Goal: Task Accomplishment & Management: Manage account settings

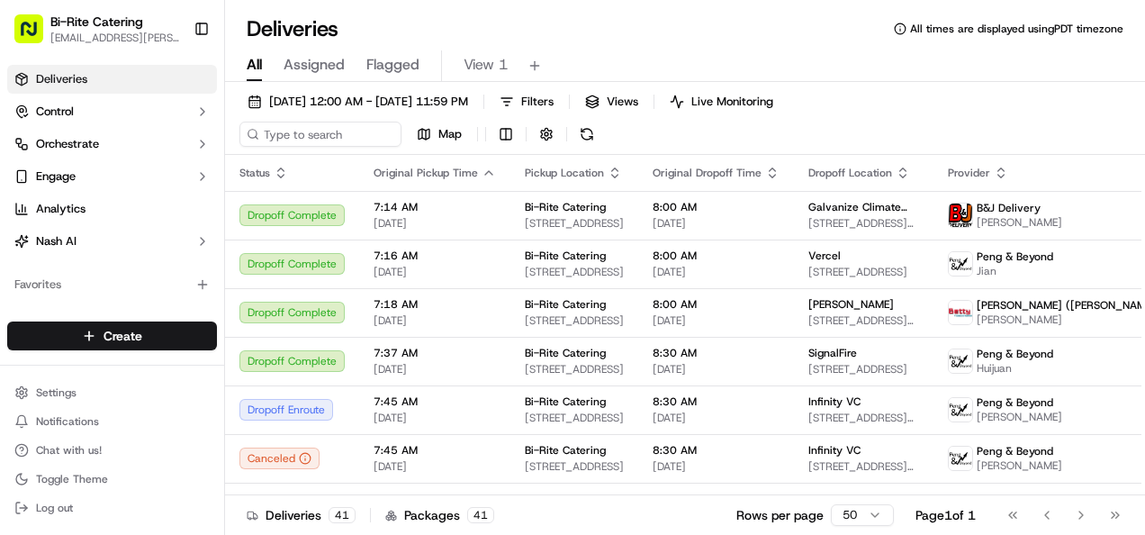
scroll to position [1462, 103]
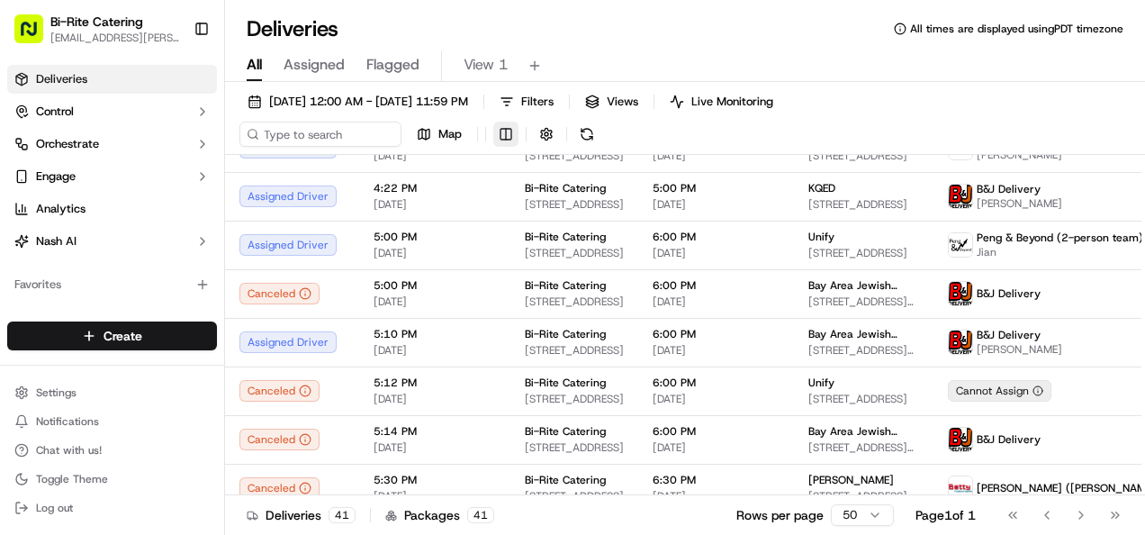
scroll to position [1656, 0]
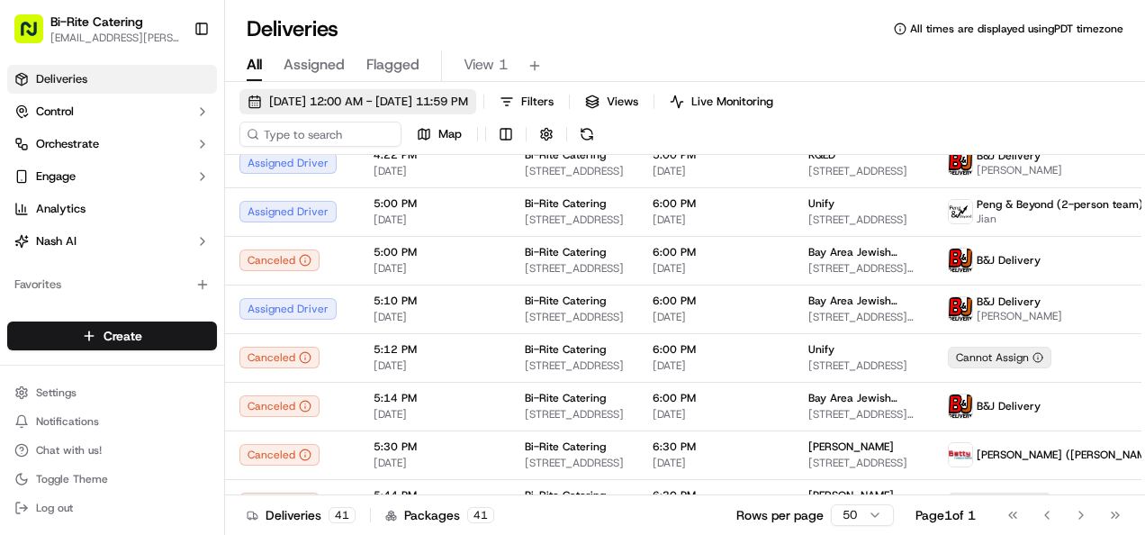
click at [410, 90] on button "09/17/2025 12:00 AM - 09/17/2025 11:59 PM" at bounding box center [357, 101] width 237 height 25
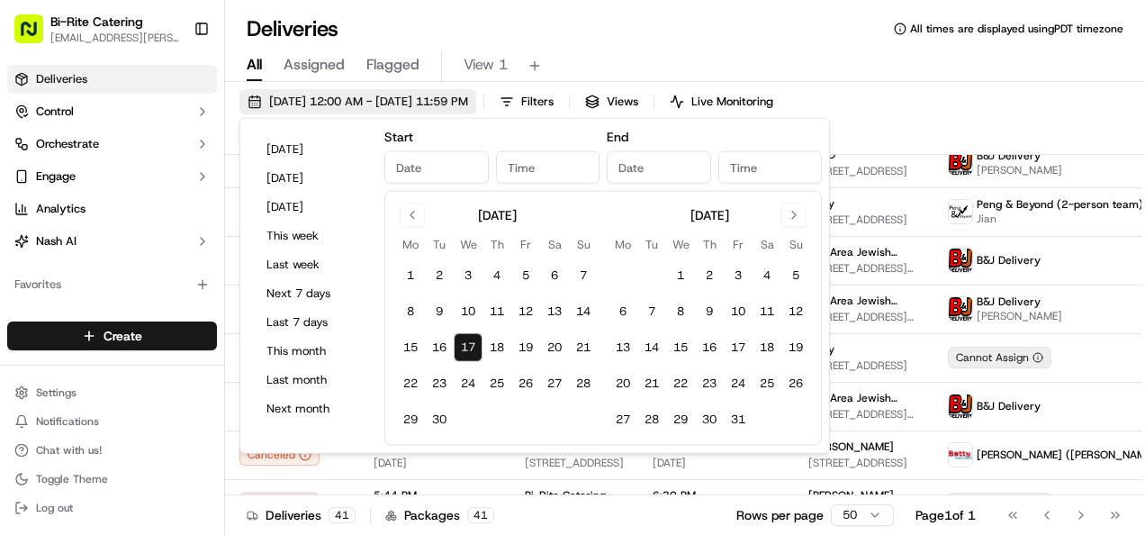
type input "Sep 17, 2025"
type input "12:00 AM"
type input "Sep 17, 2025"
type input "11:59 PM"
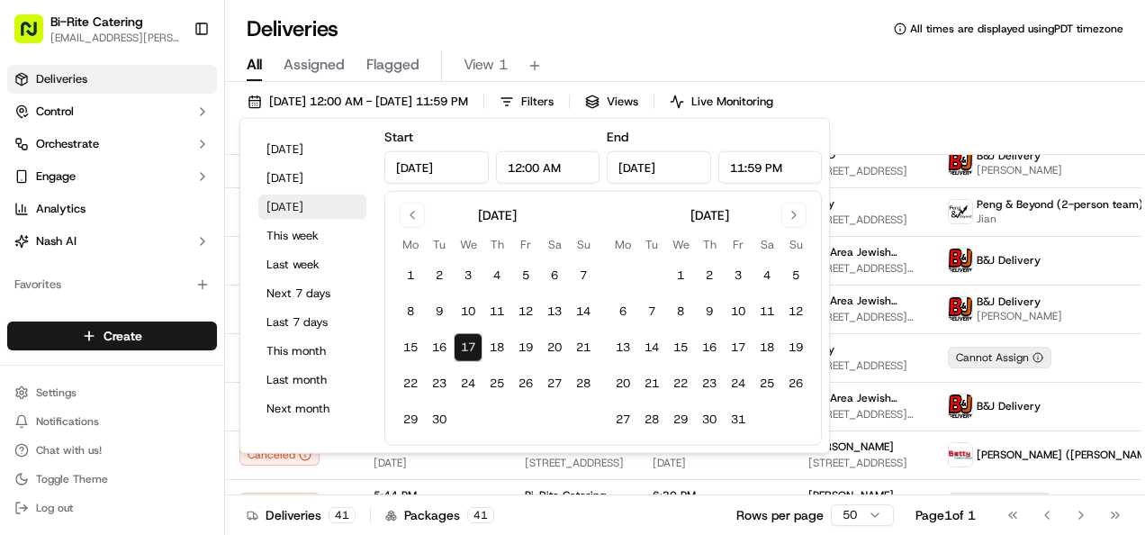
click at [311, 213] on button "Tomorrow" at bounding box center [312, 206] width 108 height 25
type input "Sep 18, 2025"
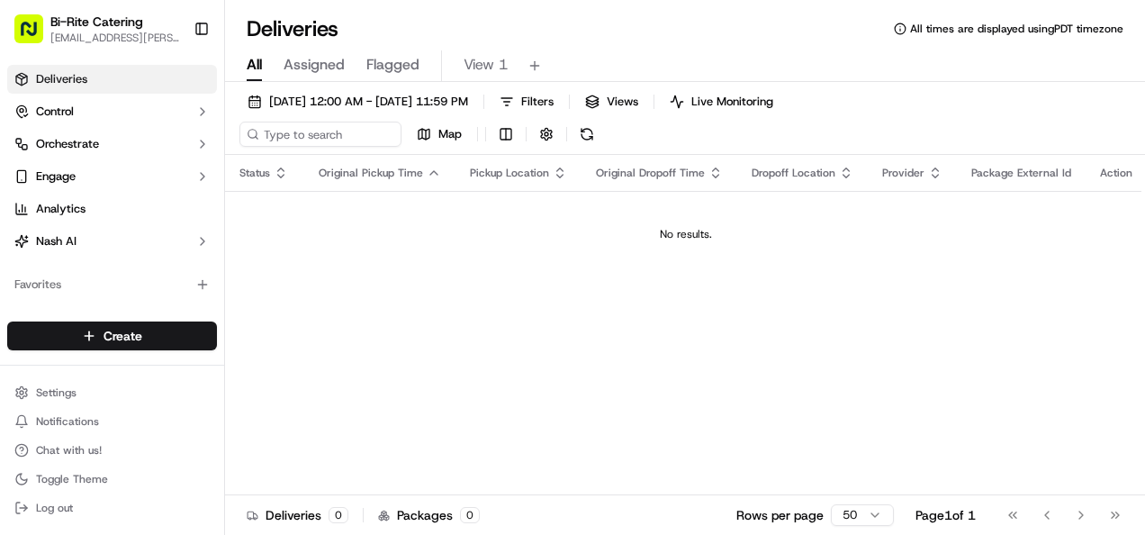
click at [680, 20] on div "Deliveries All times are displayed using PDT timezone" at bounding box center [685, 28] width 920 height 29
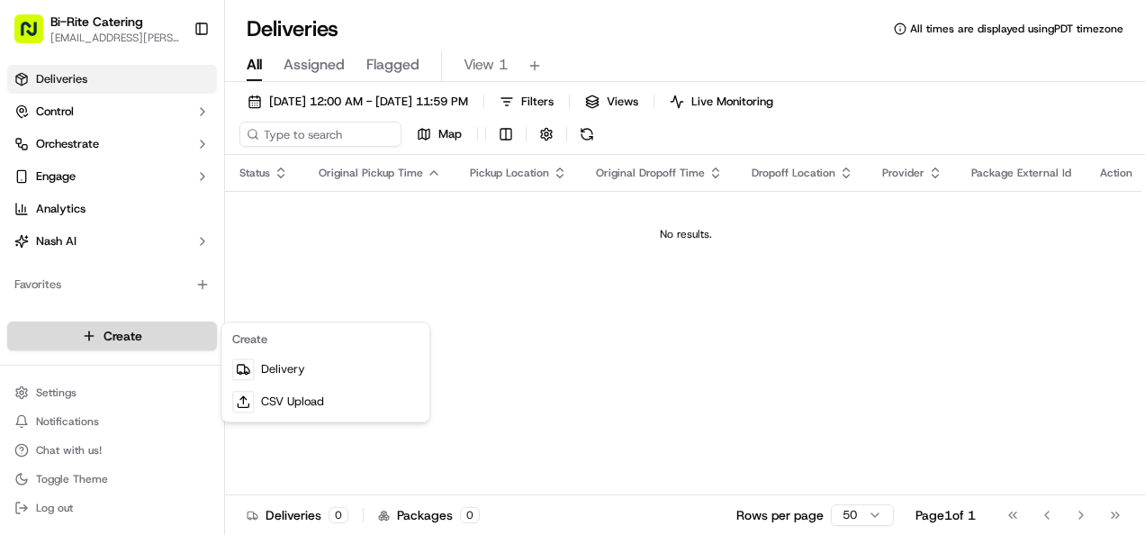
click at [143, 348] on html "Bi-Rite Catering lupe.muniz@biritemarket.com Toggle Sidebar Deliveries Control …" at bounding box center [572, 267] width 1145 height 535
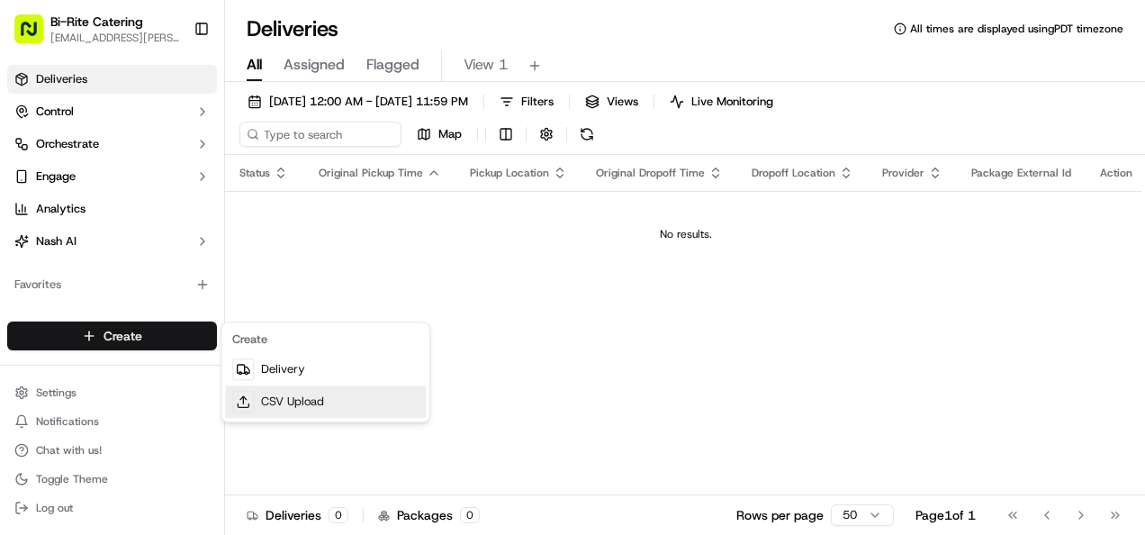
click at [269, 395] on link "CSV Upload" at bounding box center [325, 401] width 201 height 32
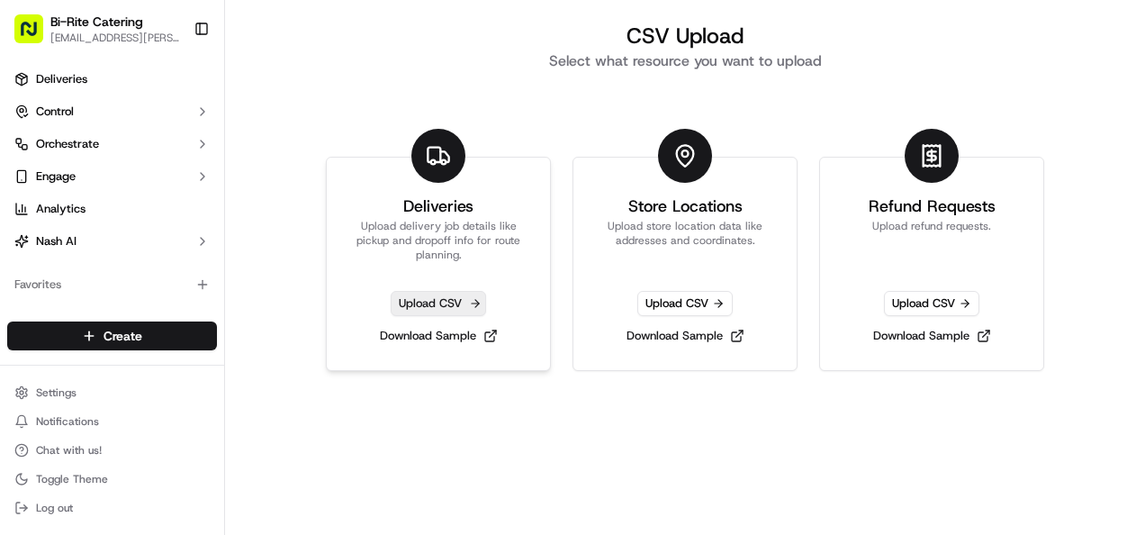
click at [437, 301] on span "Upload CSV" at bounding box center [438, 303] width 95 height 25
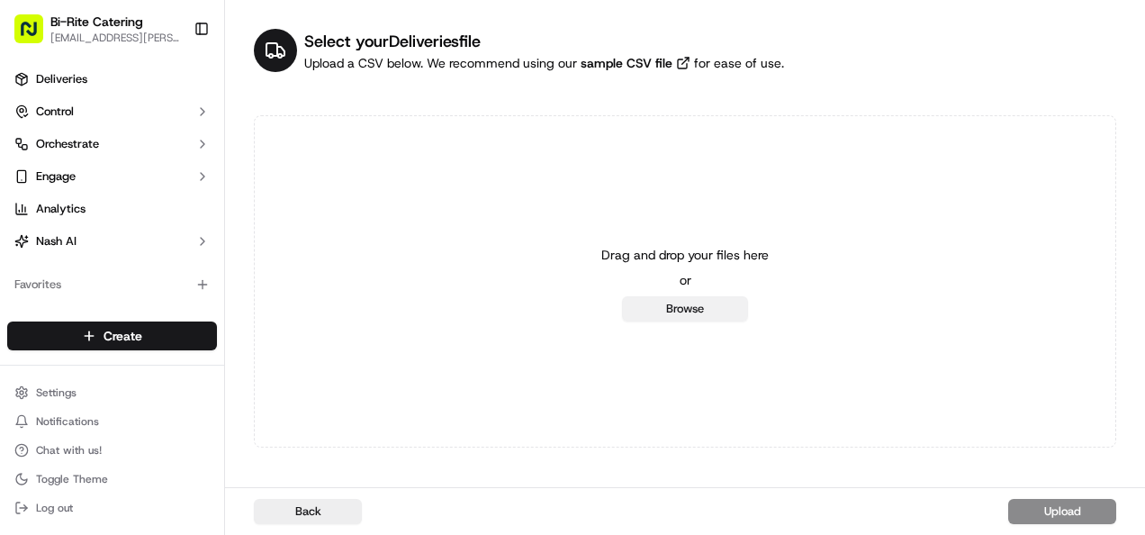
click at [687, 302] on button "Browse" at bounding box center [685, 308] width 126 height 25
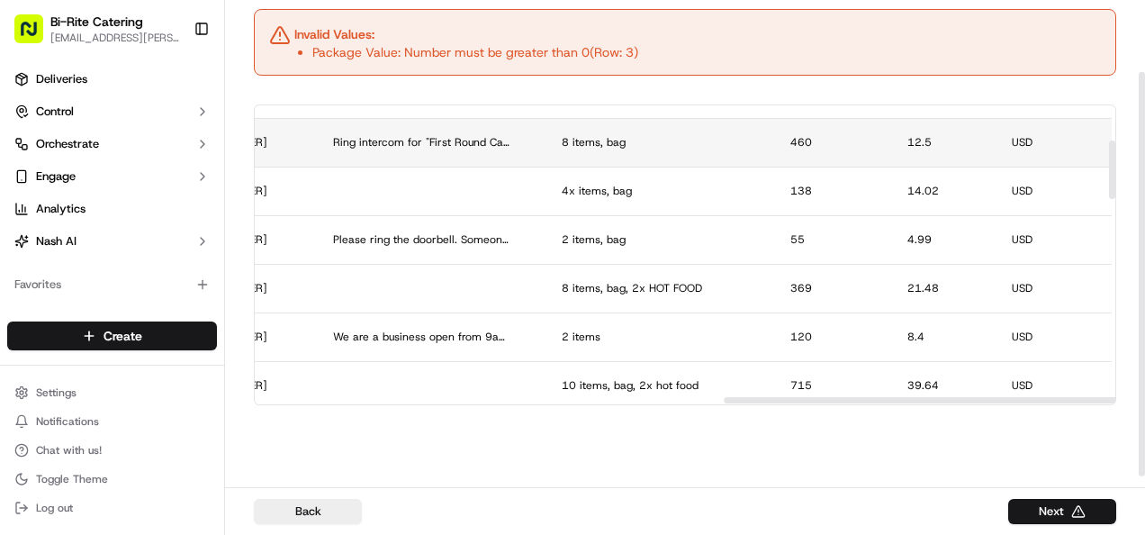
scroll to position [141, 2700]
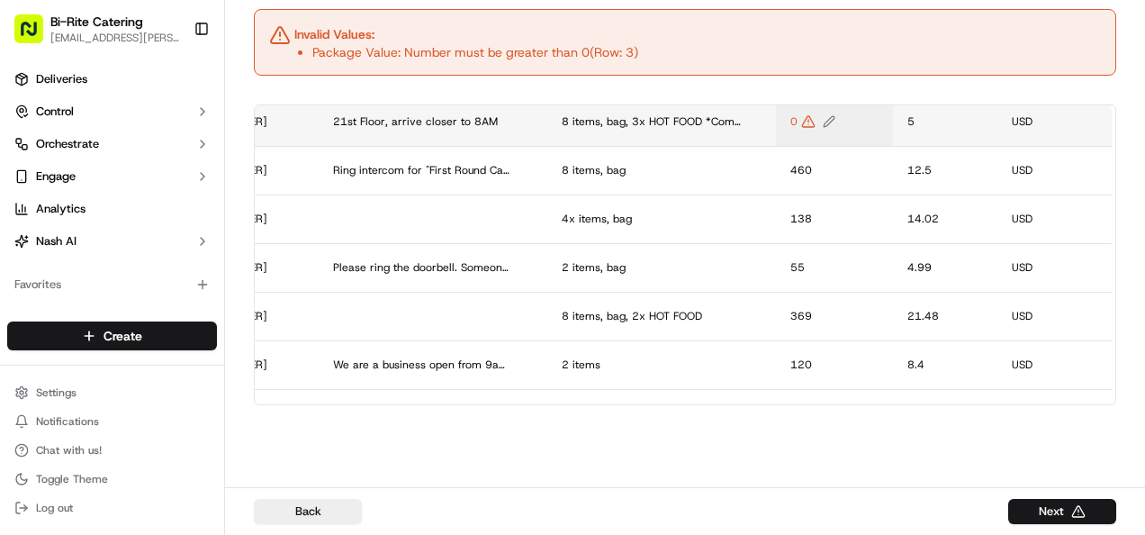
click at [815, 117] on icon "Edit Package Value value" at bounding box center [808, 121] width 14 height 14
type input "400"
click at [994, 106] on button at bounding box center [992, 102] width 25 height 32
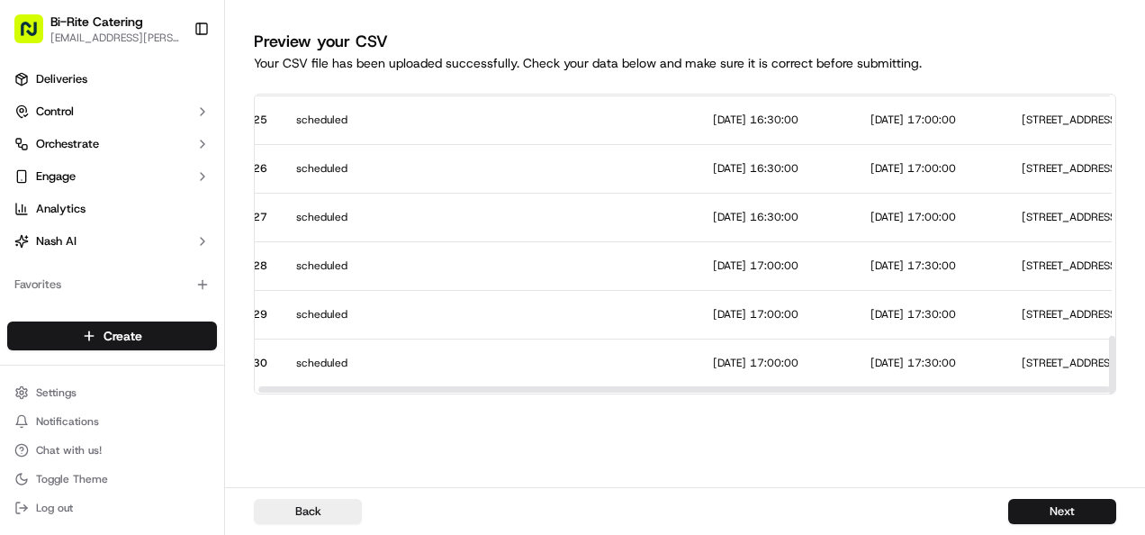
scroll to position [1202, 0]
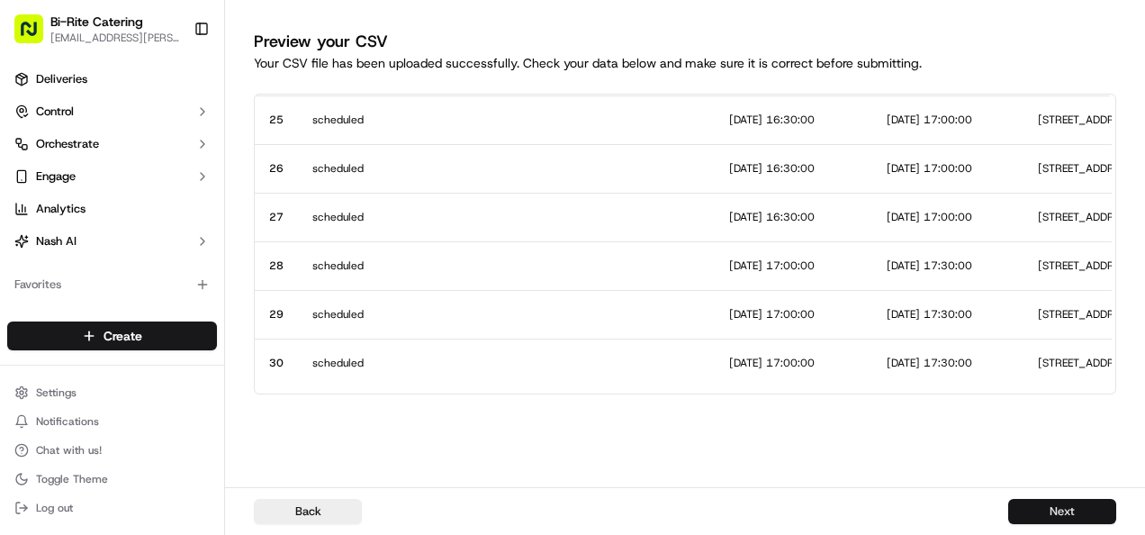
click at [1030, 507] on button "Next" at bounding box center [1062, 511] width 108 height 25
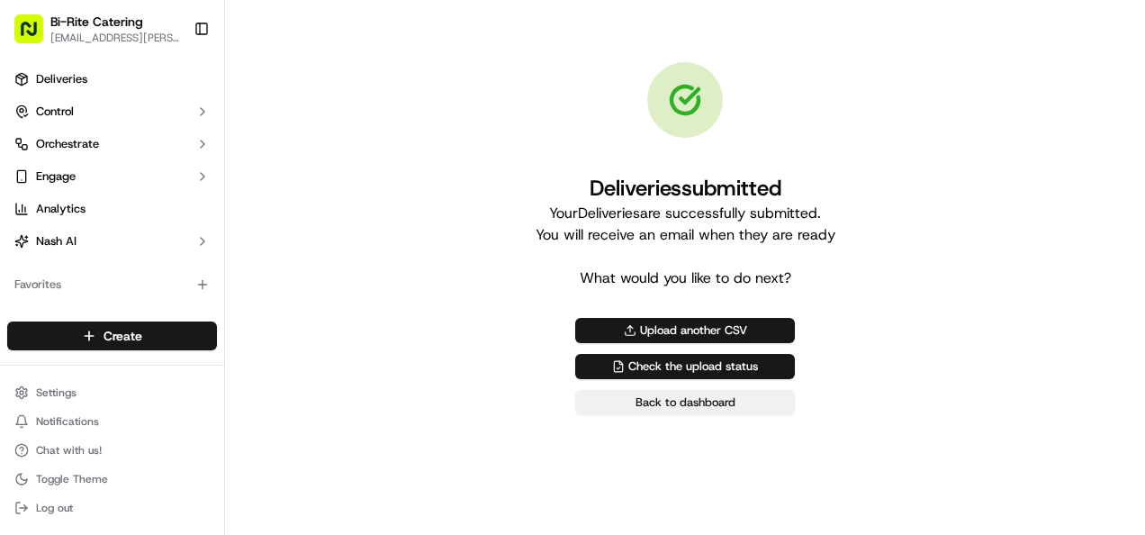
click at [702, 403] on link "Back to dashboard" at bounding box center [685, 402] width 220 height 25
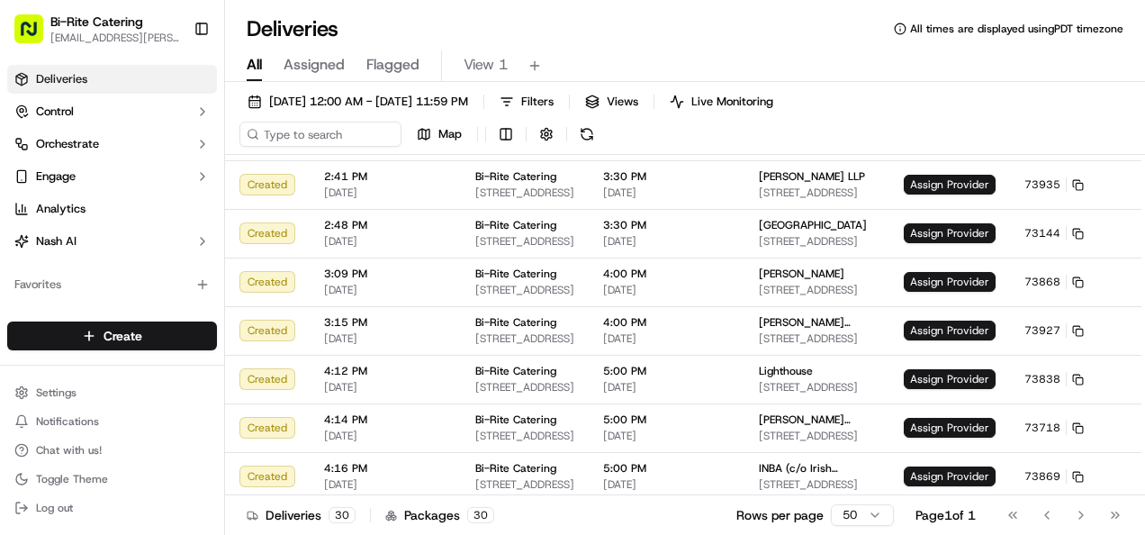
scroll to position [1005, 0]
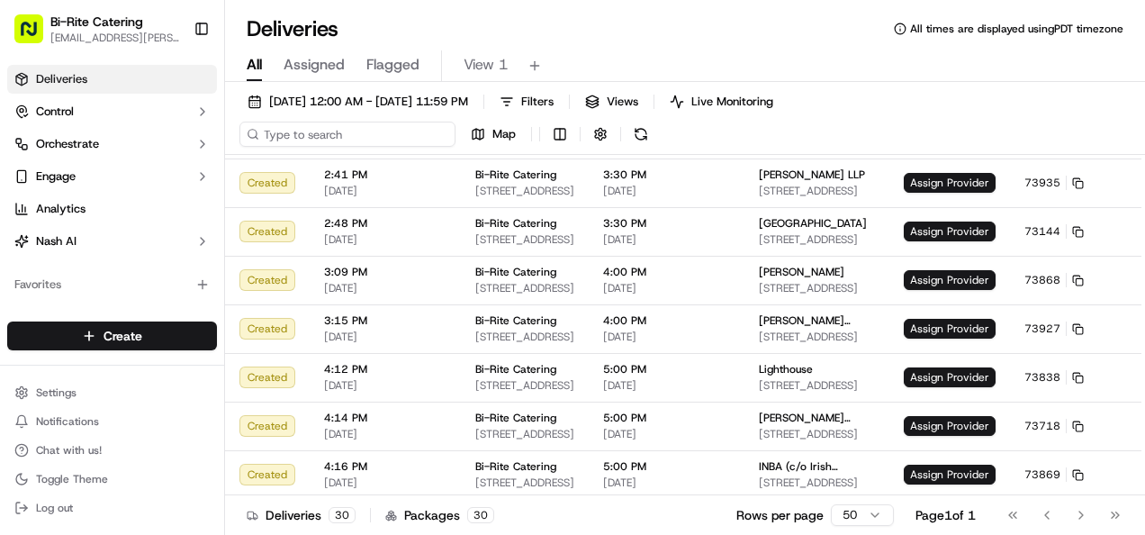
click at [334, 139] on input at bounding box center [347, 134] width 216 height 25
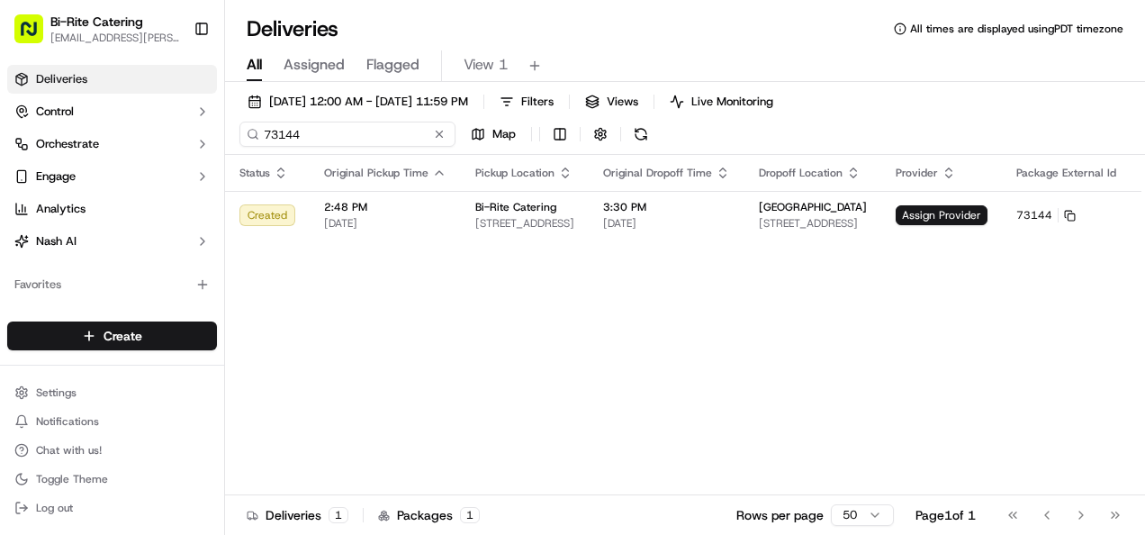
type input "73144"
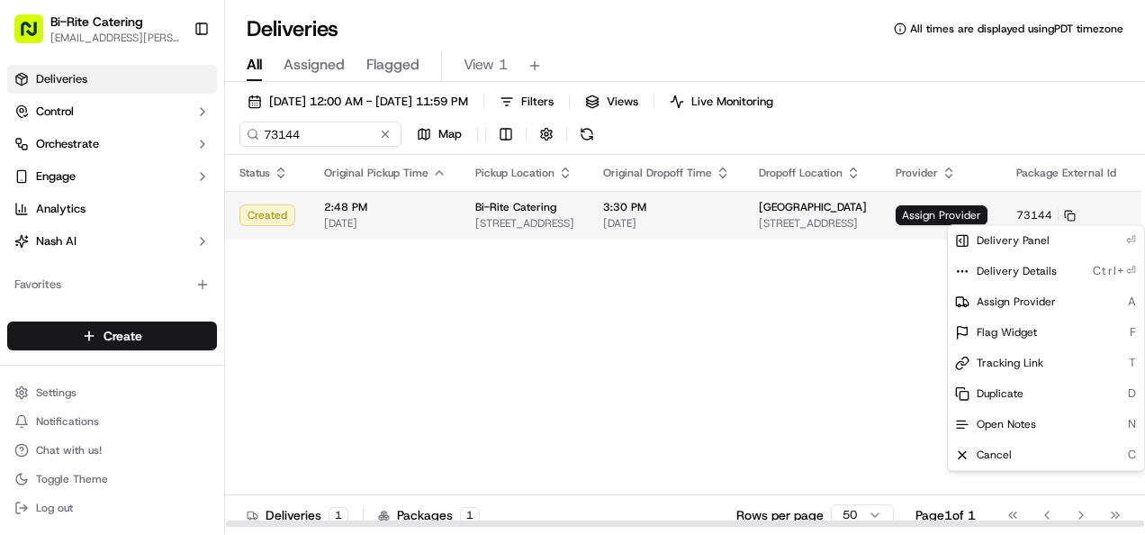
click at [1129, 212] on html "Bi-Rite Catering lupe.muniz@biritemarket.com Toggle Sidebar Deliveries Control …" at bounding box center [572, 267] width 1145 height 535
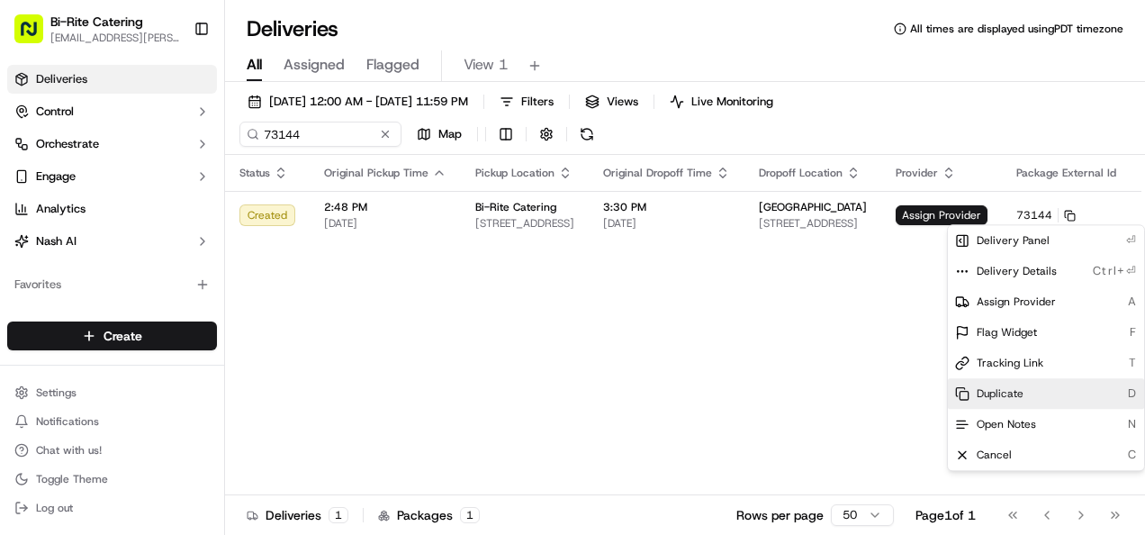
click at [1030, 390] on div "Duplicate D" at bounding box center [1046, 393] width 196 height 31
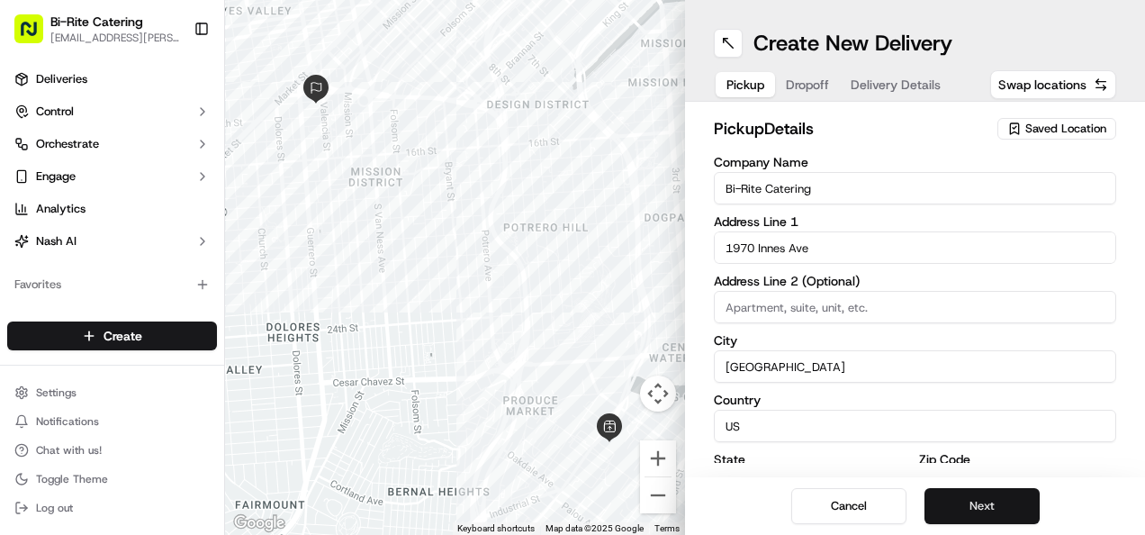
click at [961, 503] on button "Next" at bounding box center [981, 506] width 115 height 36
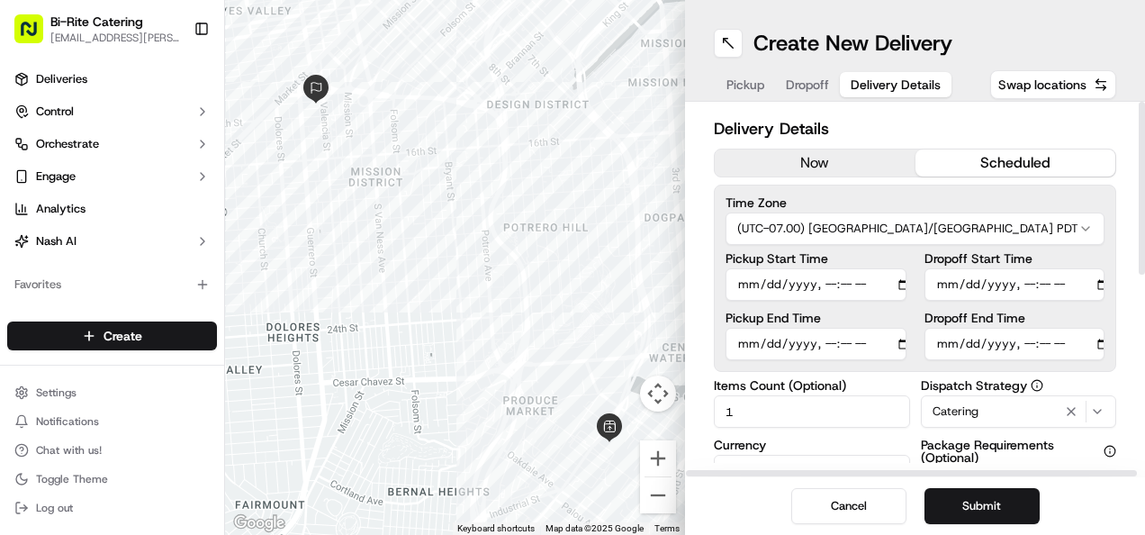
click at [846, 286] on input "Pickup Start Time" at bounding box center [815, 284] width 181 height 32
type input "2025-09-18T14:45"
click at [847, 341] on input "Pickup End Time" at bounding box center [815, 344] width 181 height 32
type input "2025-09-18T15:10"
click at [949, 123] on h2 "Delivery Details" at bounding box center [915, 128] width 402 height 25
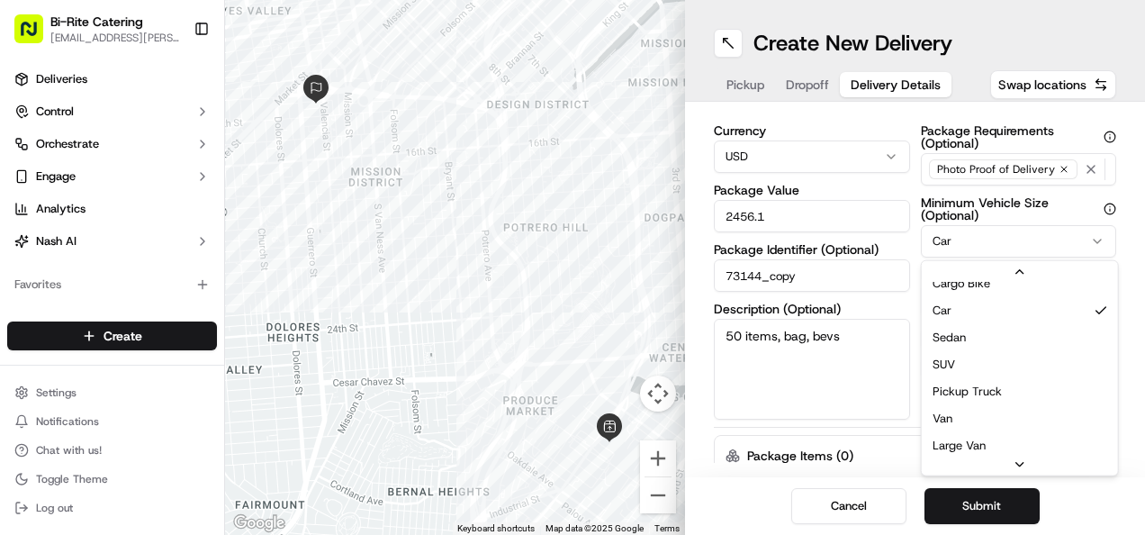
scroll to position [99, 0]
click at [948, 414] on div "Dispatch Strategy Catering Package Requirements (Optional) Photo Proof of Deliv…" at bounding box center [1019, 242] width 196 height 355
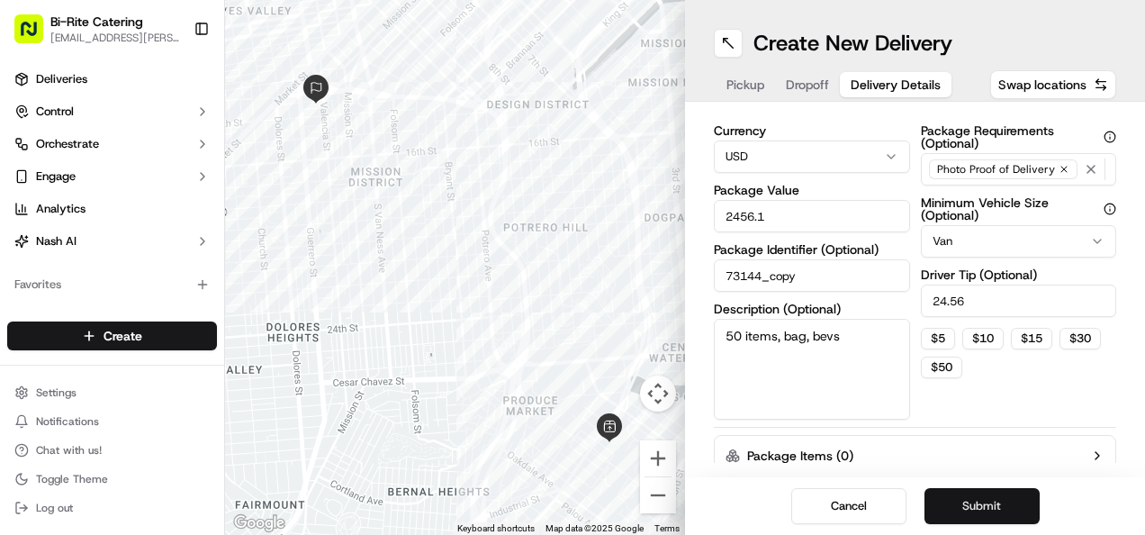
click at [978, 509] on button "Submit" at bounding box center [981, 506] width 115 height 36
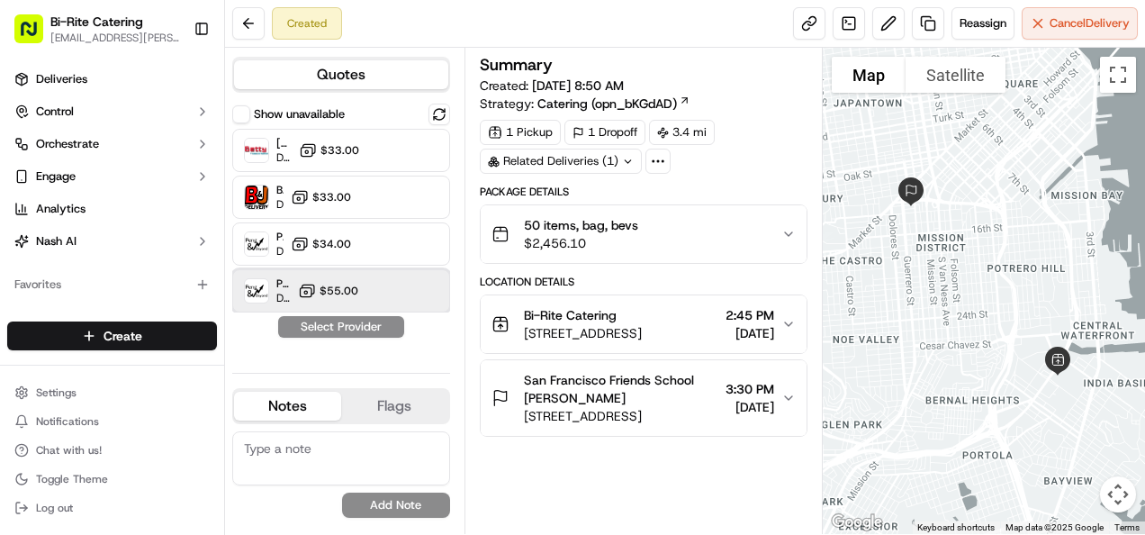
click at [400, 310] on div "Peng & Beyond (2-person team) Dropoff ETA - $55.00" at bounding box center [341, 290] width 218 height 43
click at [384, 322] on button "Assign Provider" at bounding box center [341, 327] width 128 height 22
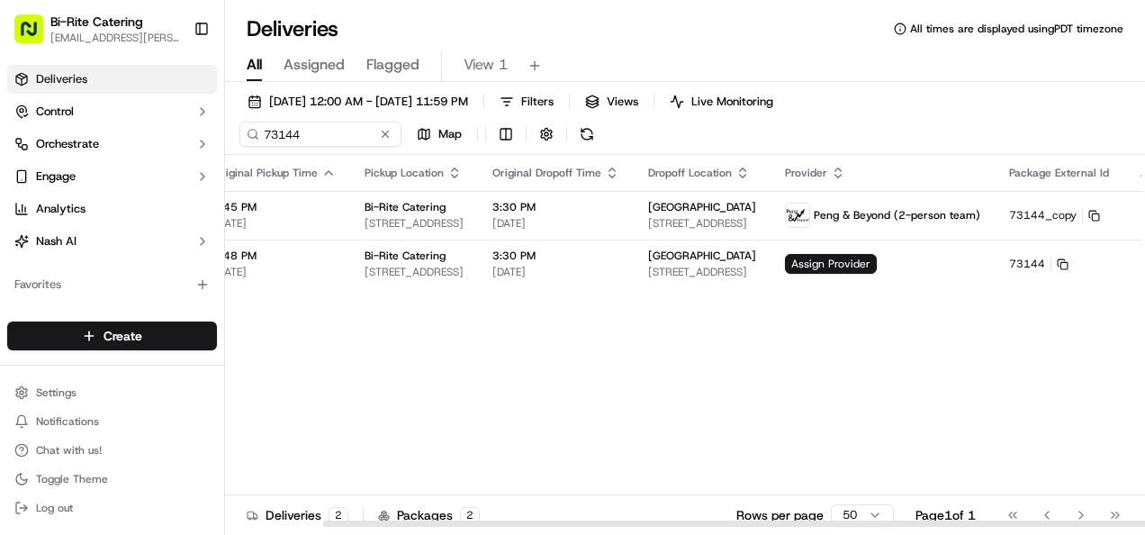
scroll to position [0, 134]
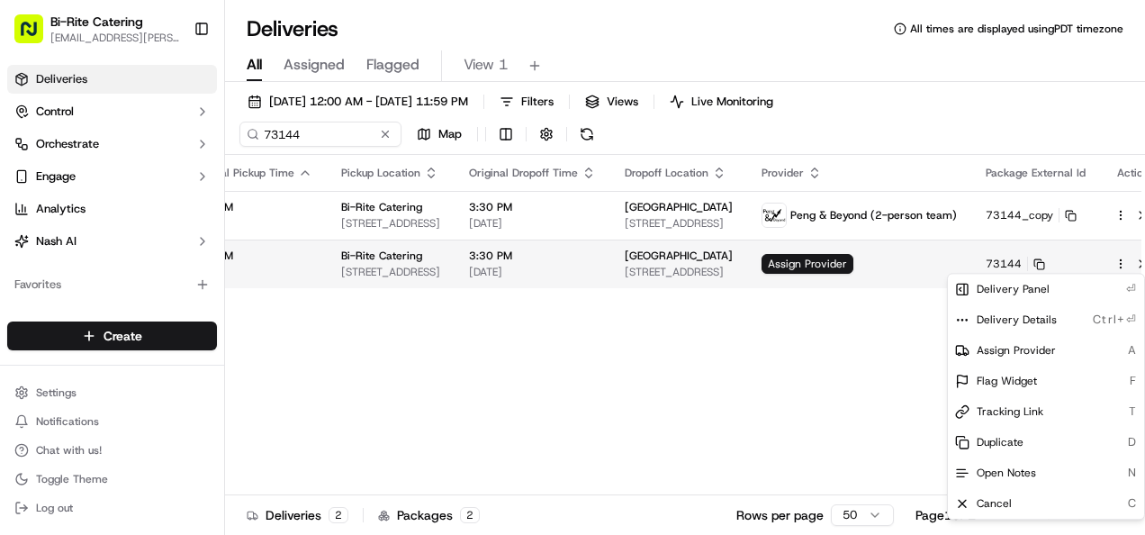
click at [1096, 263] on html "Bi-Rite Catering lupe.muniz@biritemarket.com Toggle Sidebar Deliveries Control …" at bounding box center [572, 267] width 1145 height 535
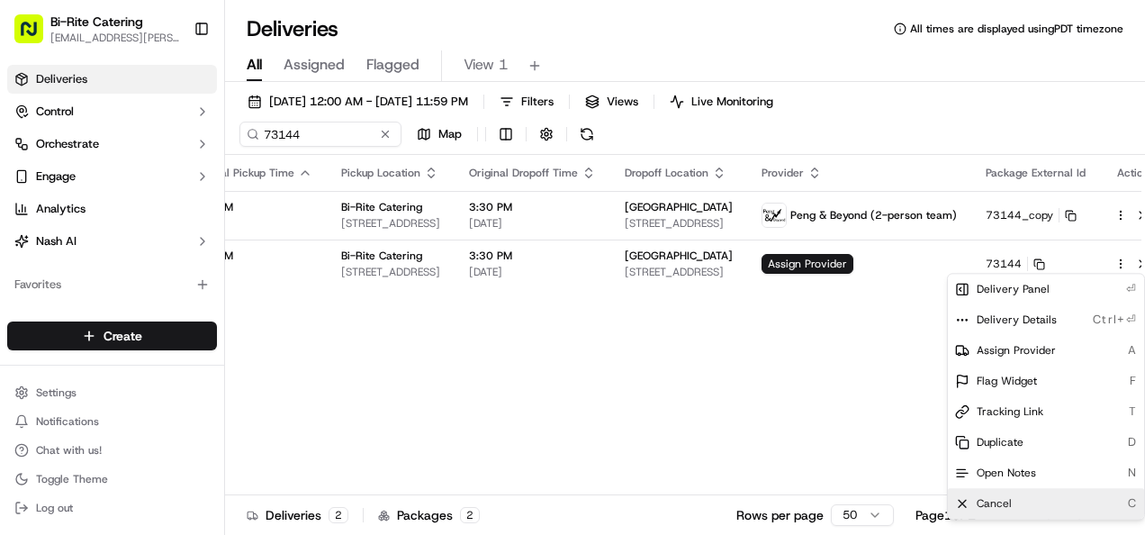
click at [1009, 506] on span "Cancel" at bounding box center [994, 503] width 35 height 14
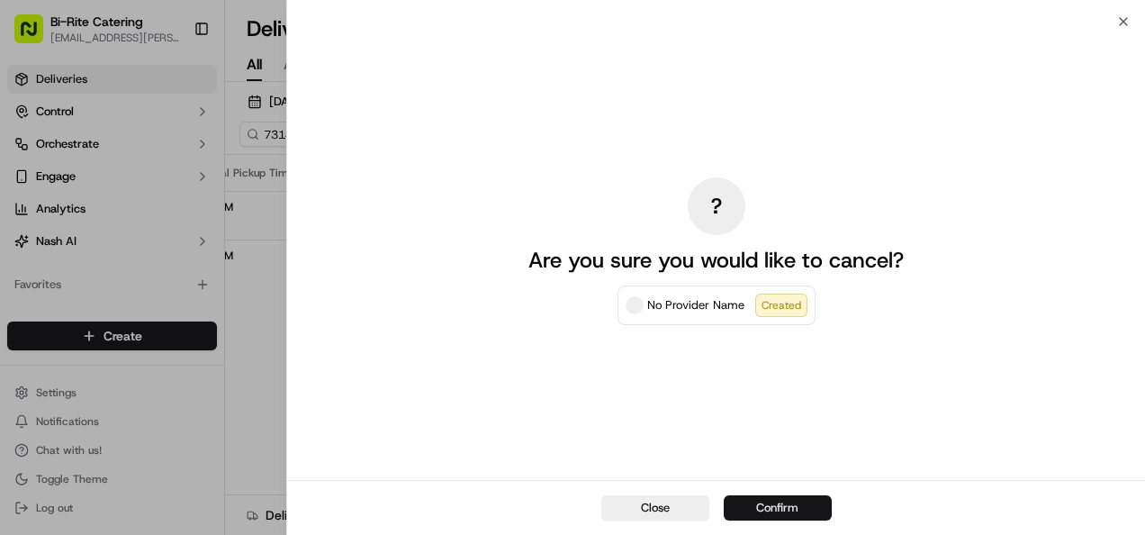
click at [795, 505] on button "Confirm" at bounding box center [778, 507] width 108 height 25
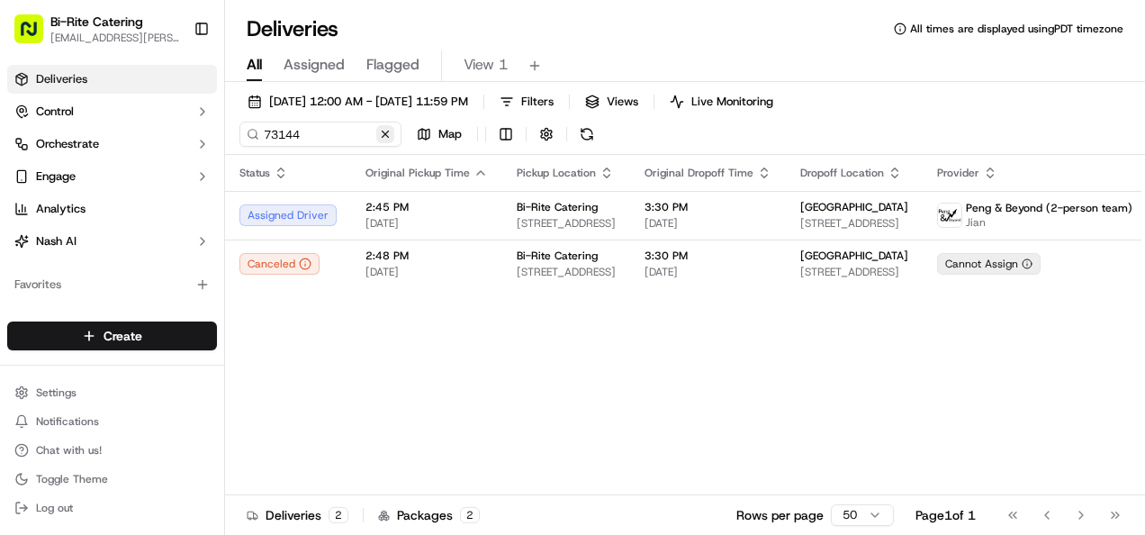
click at [382, 129] on button at bounding box center [385, 134] width 18 height 18
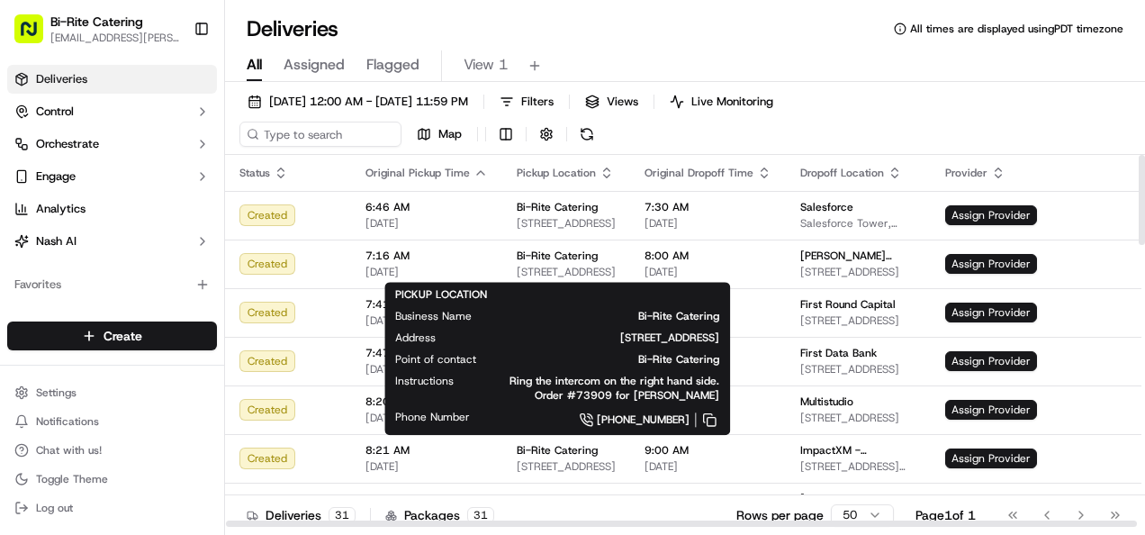
click at [1039, 108] on div "09/18/2025 12:00 AM - 09/18/2025 11:59 PM Filters Views Live Monitoring Map" at bounding box center [685, 122] width 920 height 66
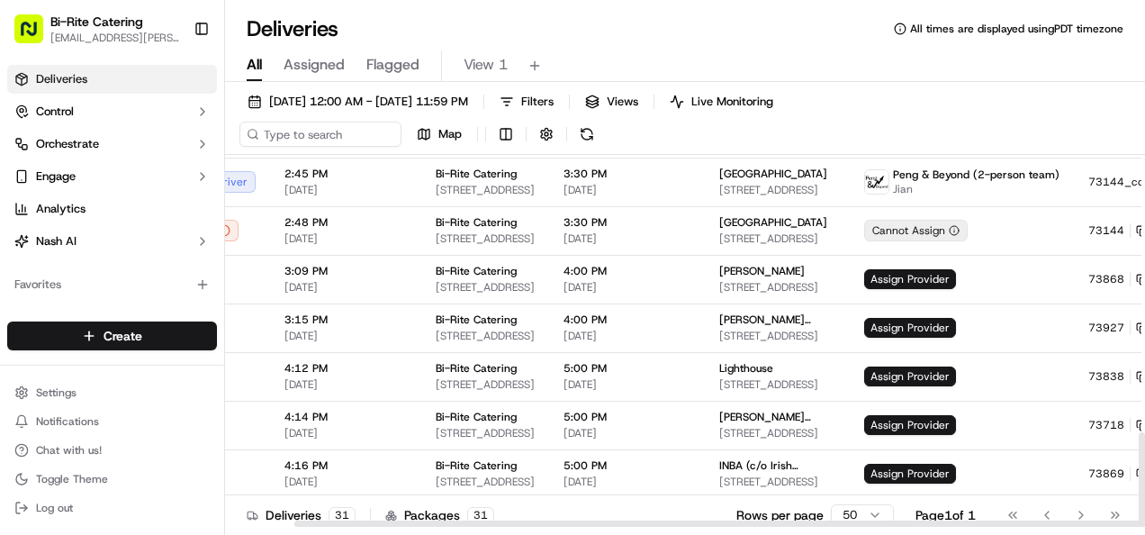
scroll to position [1170, 81]
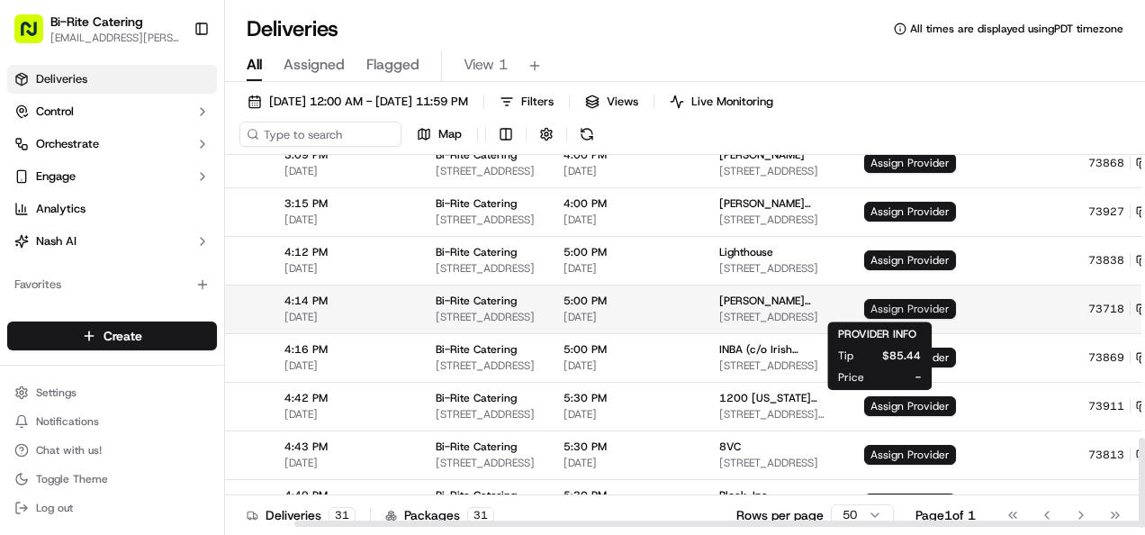
click at [864, 313] on span "Assign Provider" at bounding box center [910, 309] width 92 height 20
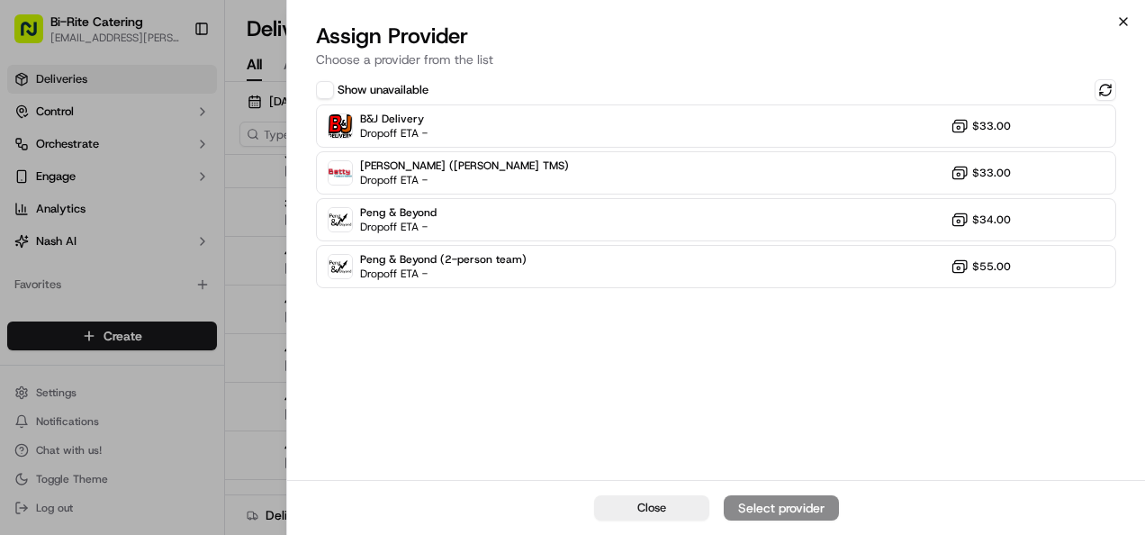
click at [1122, 19] on icon "button" at bounding box center [1123, 21] width 14 height 14
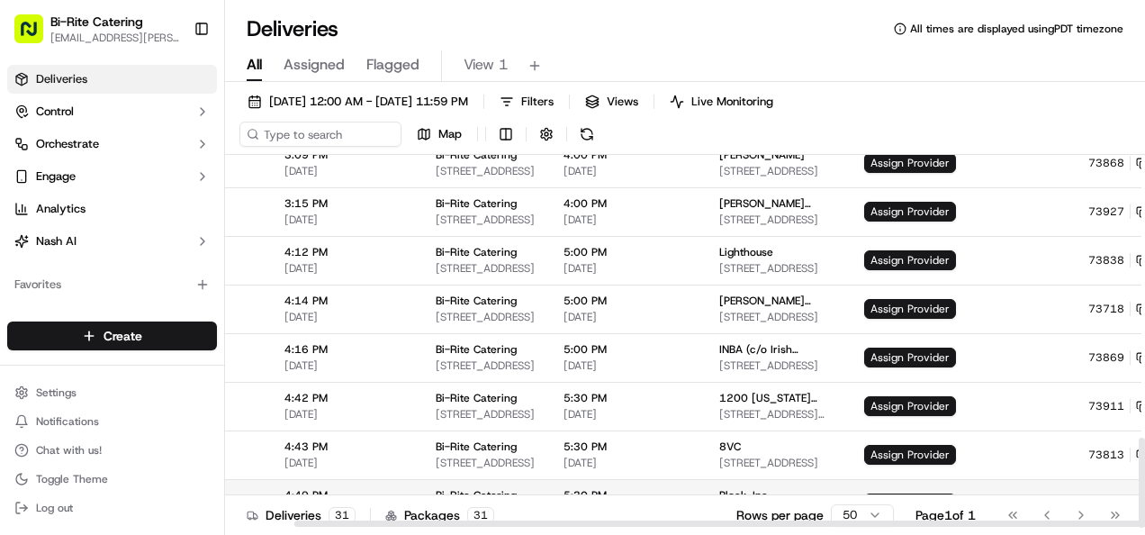
click at [850, 491] on td "Assign Provider" at bounding box center [962, 503] width 224 height 49
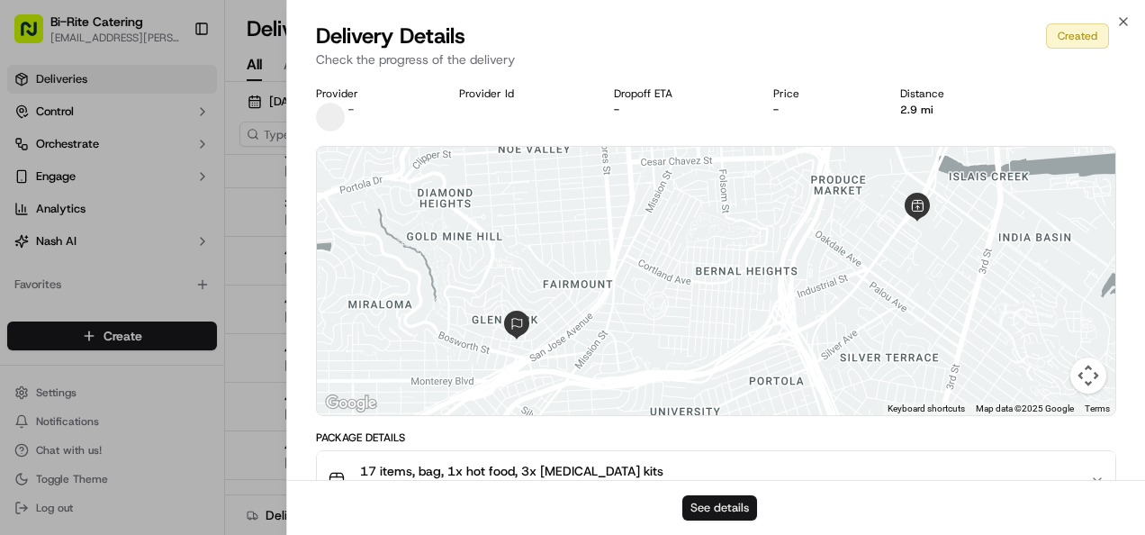
click at [736, 502] on button "See details" at bounding box center [719, 507] width 75 height 25
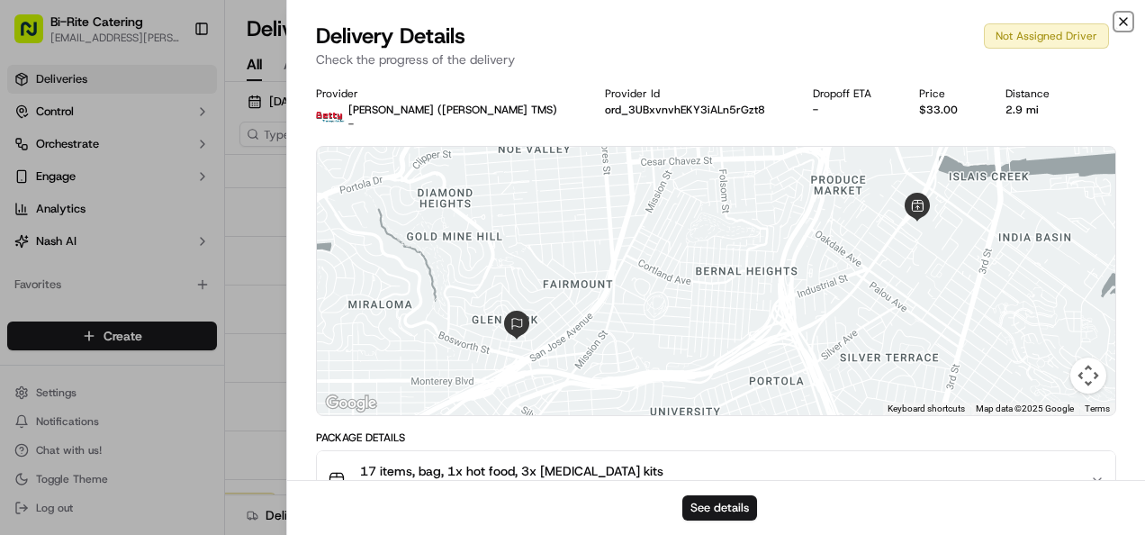
click at [1125, 25] on icon "button" at bounding box center [1123, 21] width 14 height 14
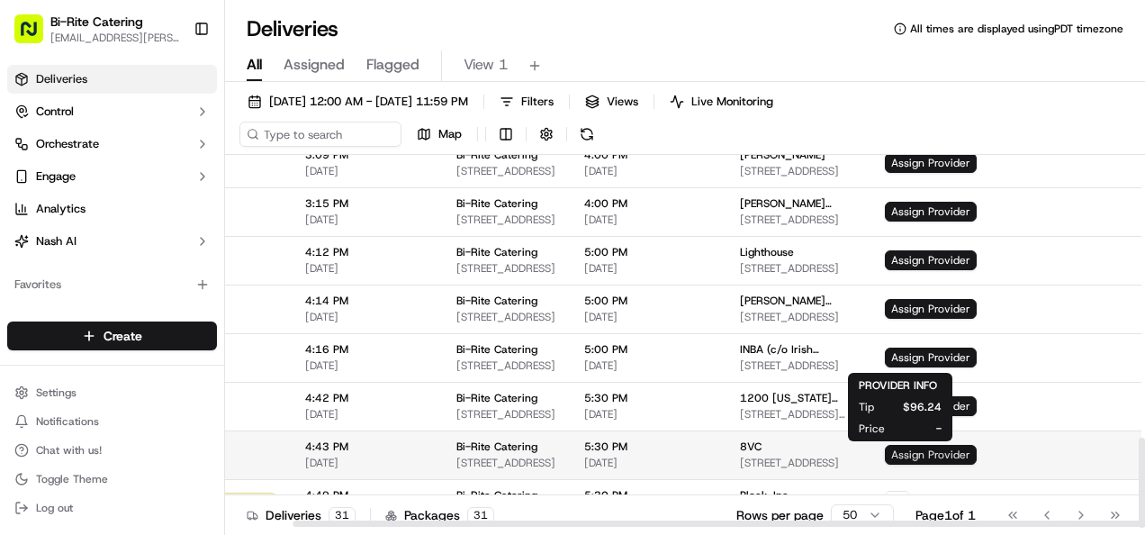
click at [918, 457] on span "Assign Provider" at bounding box center [931, 455] width 92 height 20
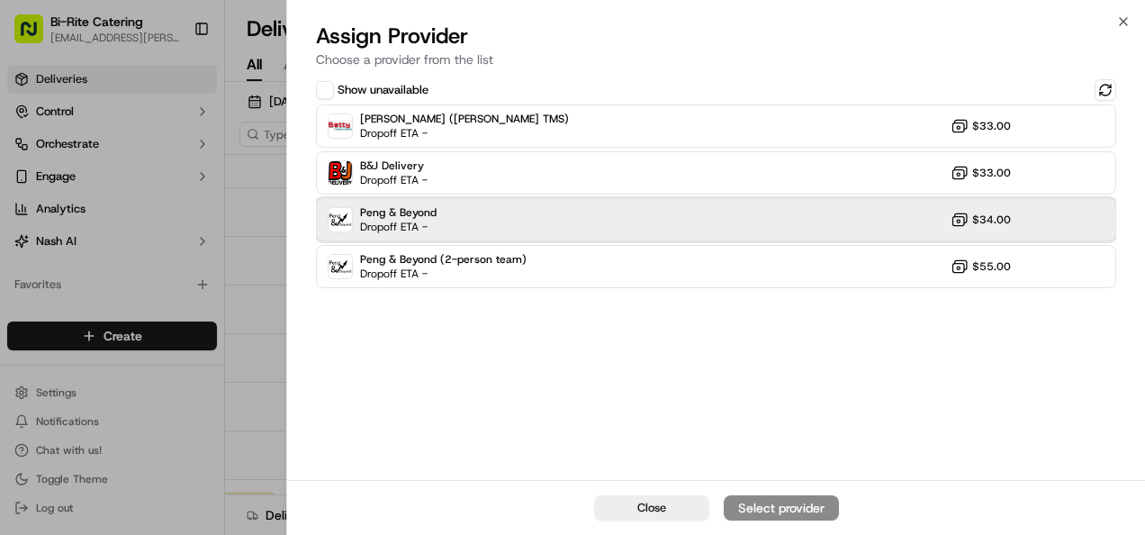
click at [709, 237] on div "Peng & Beyond Dropoff ETA - $34.00" at bounding box center [716, 219] width 800 height 43
click at [797, 501] on div "Assign Provider" at bounding box center [781, 508] width 88 height 18
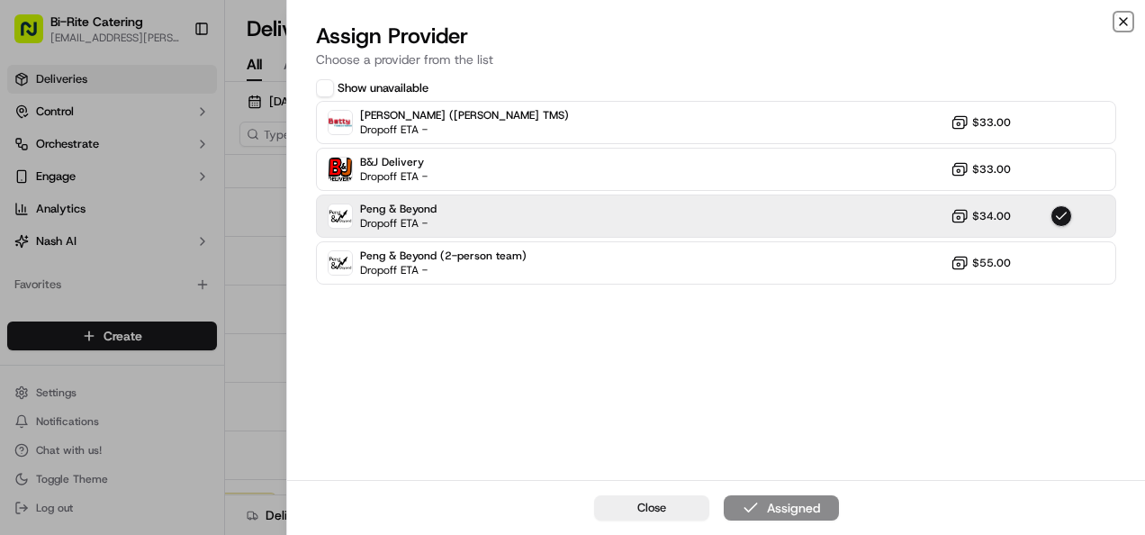
click at [1123, 18] on icon "button" at bounding box center [1123, 21] width 14 height 14
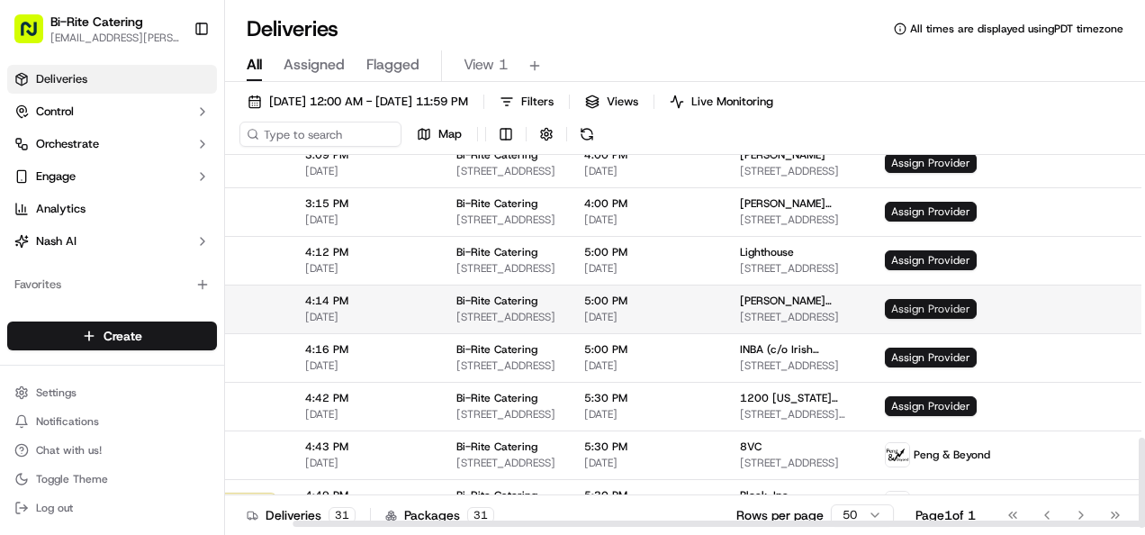
click at [892, 299] on span "Assign Provider" at bounding box center [931, 309] width 92 height 20
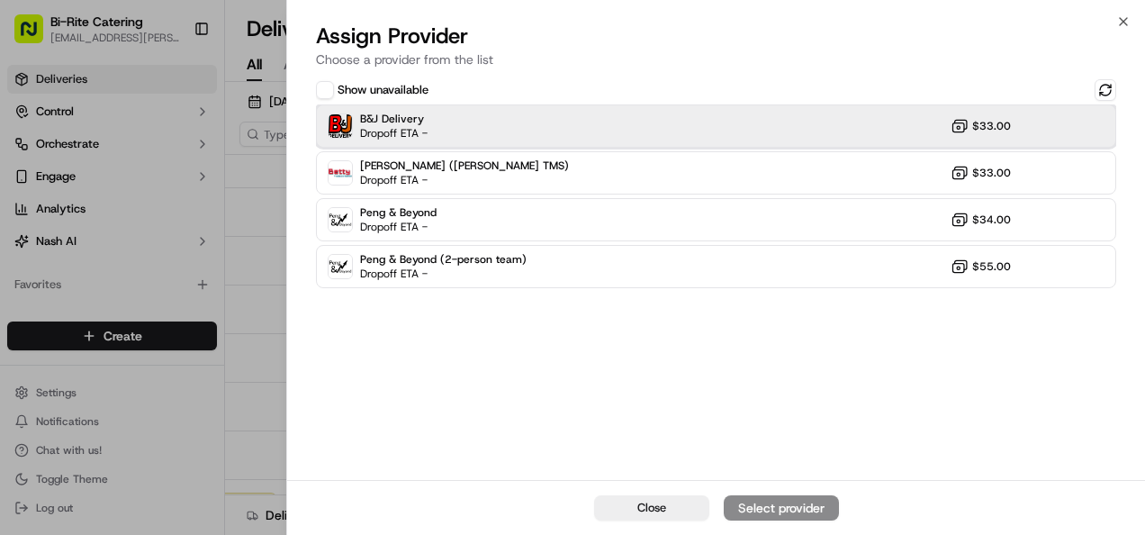
click at [762, 143] on div "B&J Delivery Dropoff ETA - $33.00" at bounding box center [716, 125] width 800 height 43
click at [783, 513] on div "Assign Provider" at bounding box center [781, 508] width 88 height 18
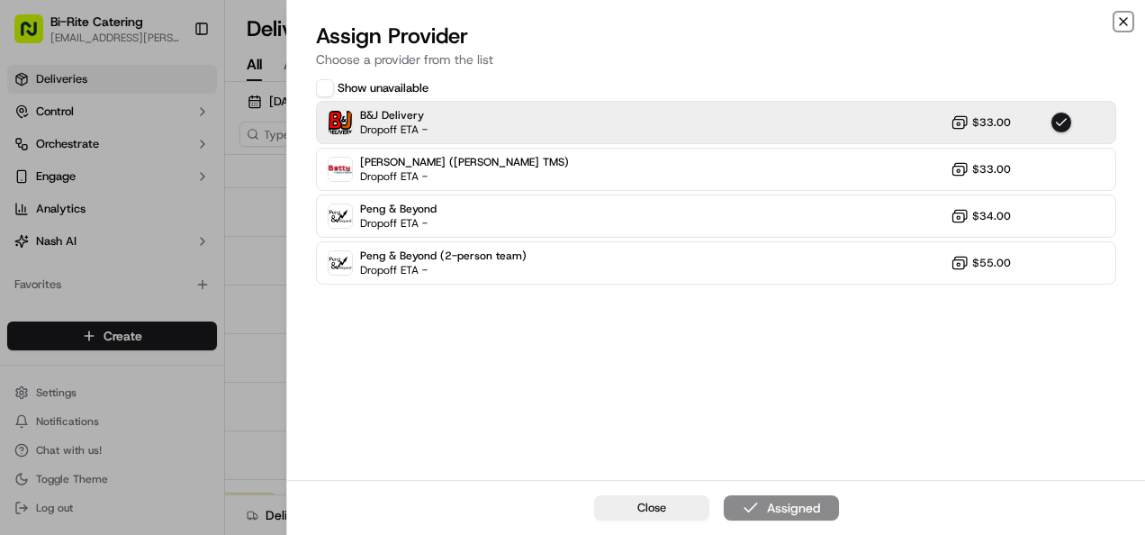
click at [1122, 21] on icon "button" at bounding box center [1123, 21] width 14 height 14
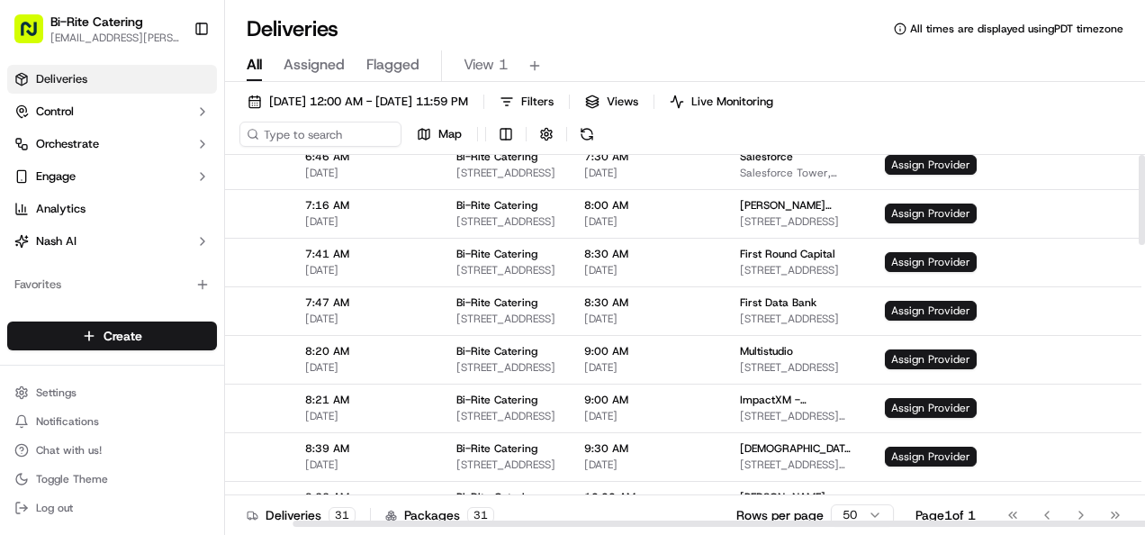
scroll to position [0, 81]
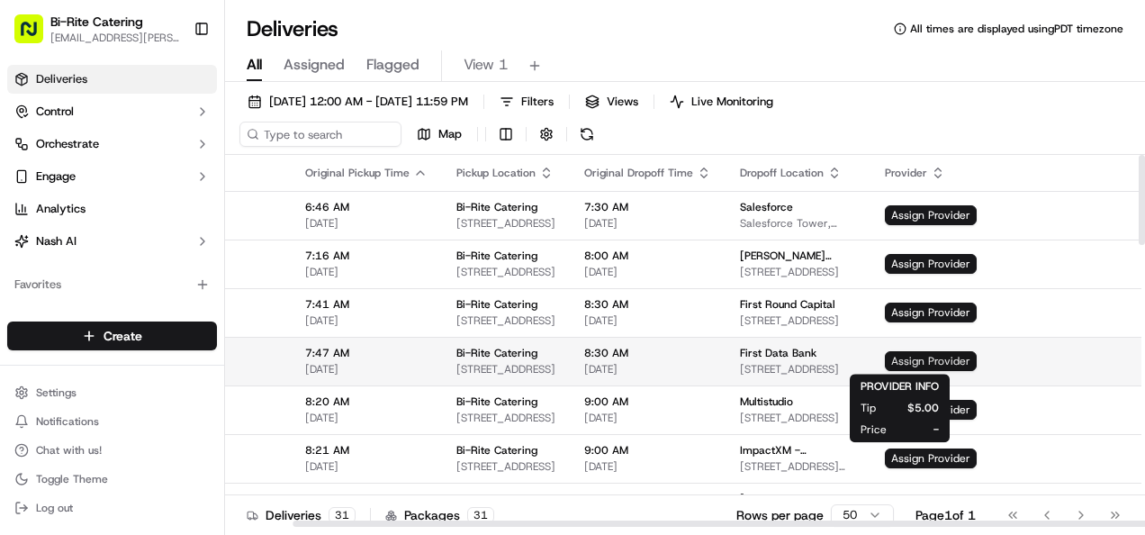
click at [885, 358] on span "Assign Provider" at bounding box center [931, 361] width 92 height 20
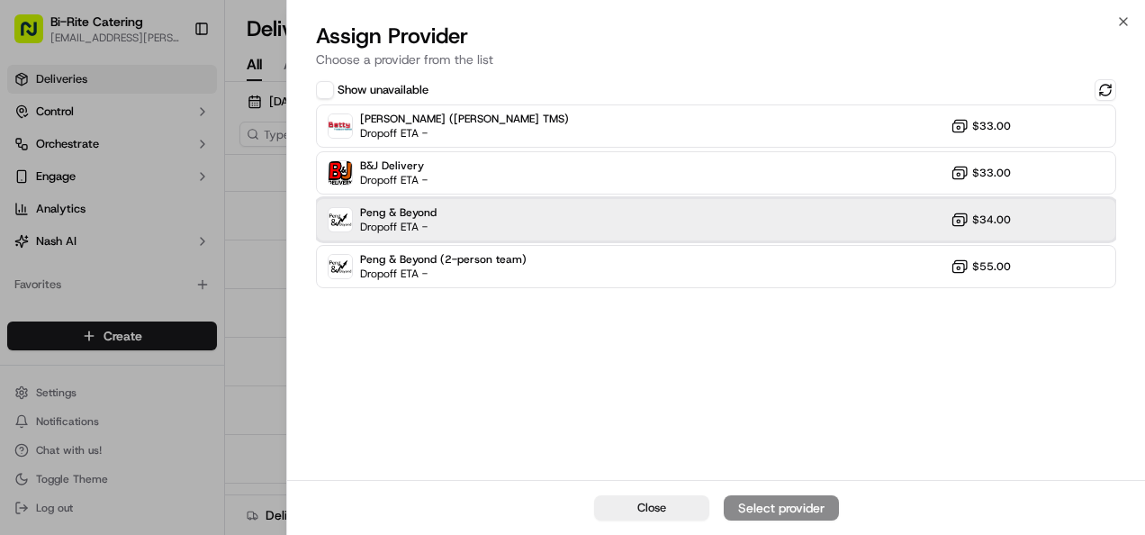
click at [750, 223] on div "Peng & Beyond Dropoff ETA - $34.00" at bounding box center [716, 219] width 800 height 43
click at [792, 500] on div "Assign Provider" at bounding box center [781, 508] width 88 height 18
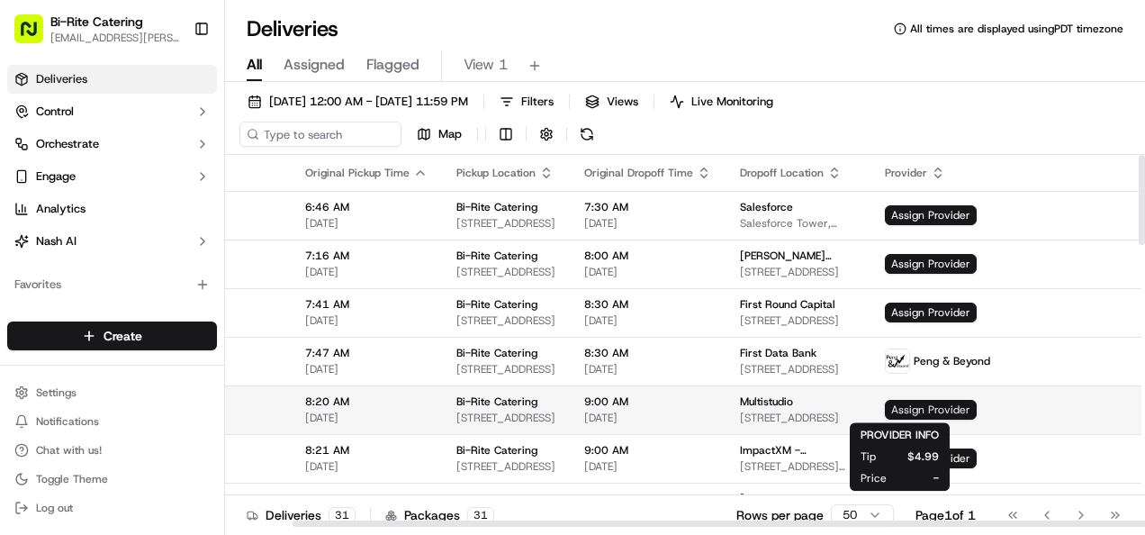
click at [887, 418] on span "Assign Provider" at bounding box center [931, 410] width 92 height 20
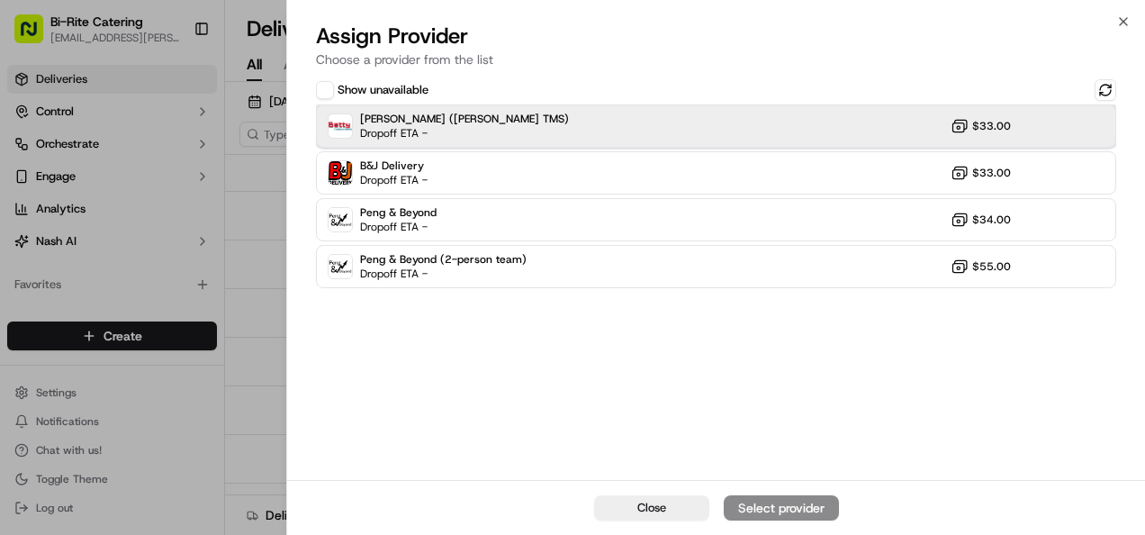
click at [727, 128] on div "Betty (Nash TMS) Dropoff ETA - $33.00" at bounding box center [716, 125] width 800 height 43
click at [791, 508] on div "Assign Provider" at bounding box center [781, 508] width 88 height 18
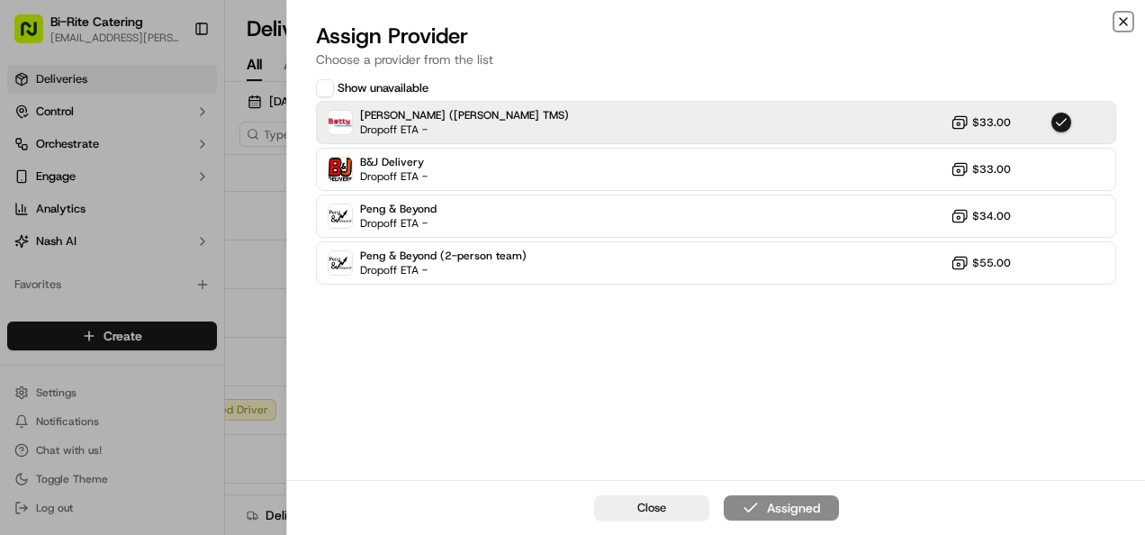
click at [1123, 21] on icon "button" at bounding box center [1123, 21] width 7 height 7
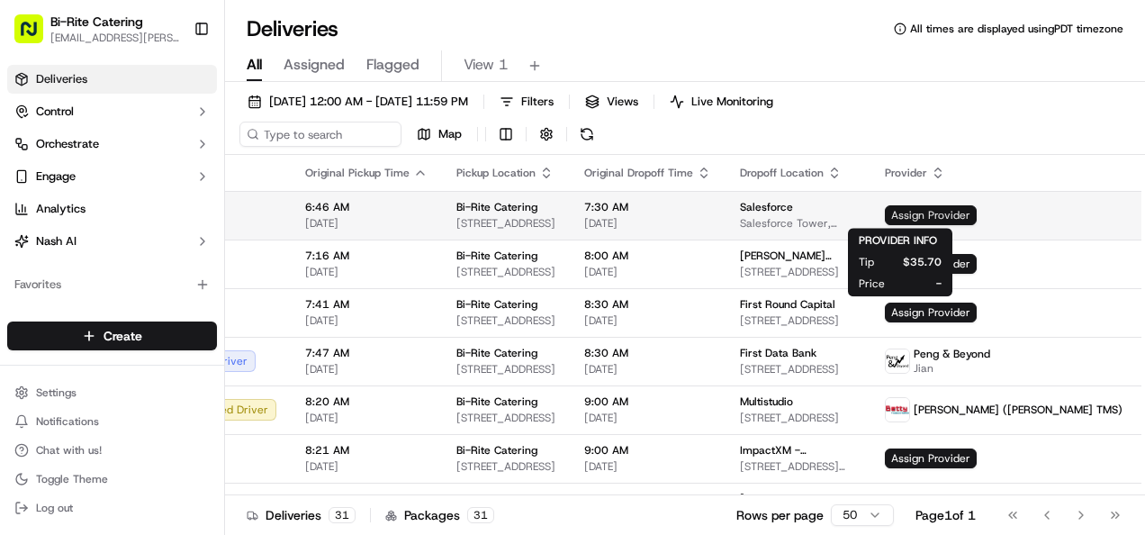
click at [916, 211] on span "Assign Provider" at bounding box center [931, 215] width 92 height 20
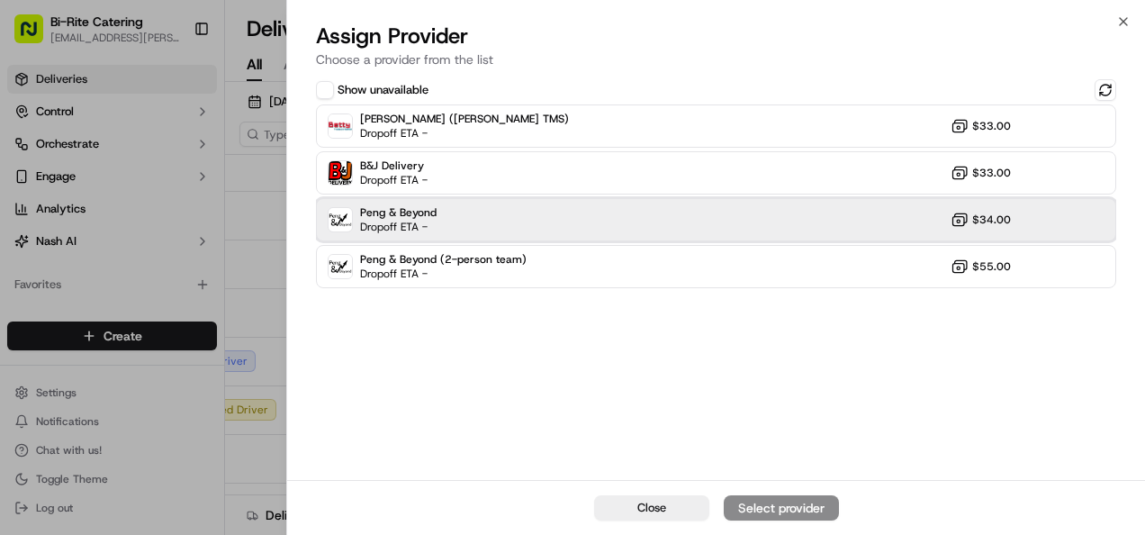
click at [809, 216] on div "Peng & Beyond Dropoff ETA - $34.00" at bounding box center [716, 219] width 800 height 43
click at [810, 499] on div "Assign Provider" at bounding box center [781, 508] width 88 height 18
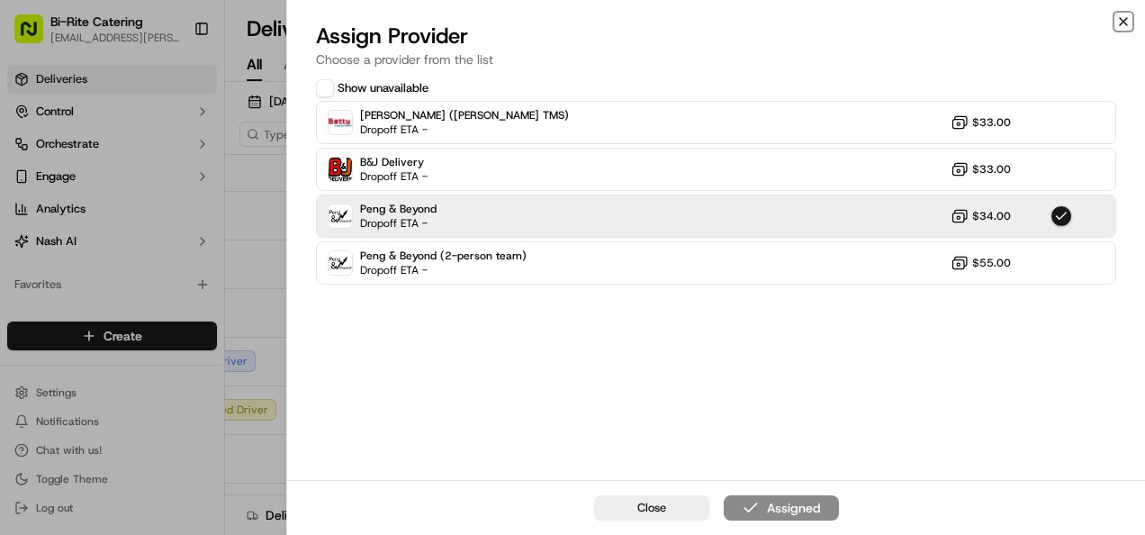
click at [1122, 24] on icon "button" at bounding box center [1123, 21] width 14 height 14
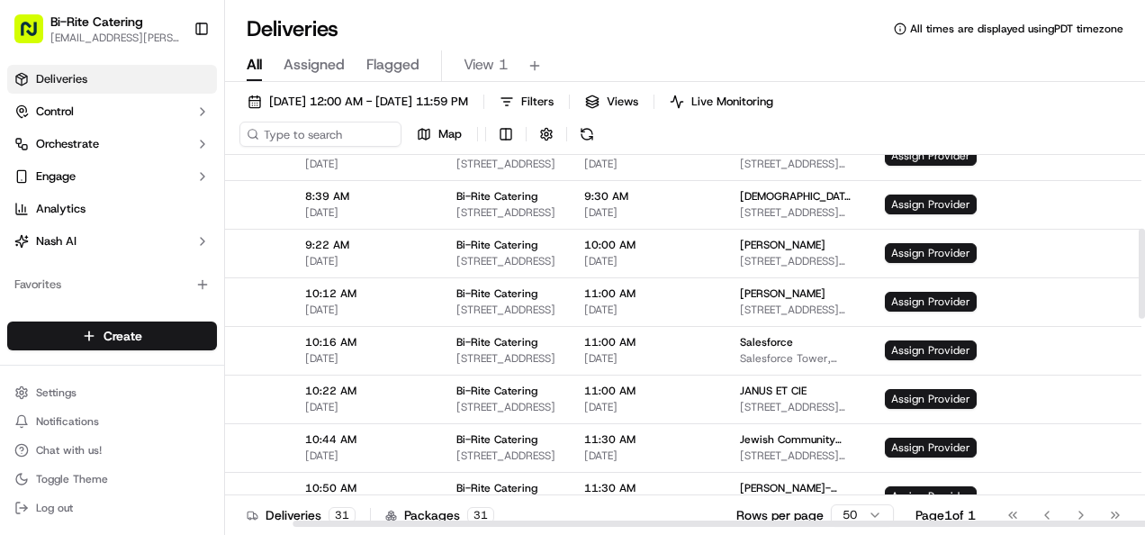
scroll to position [304, 81]
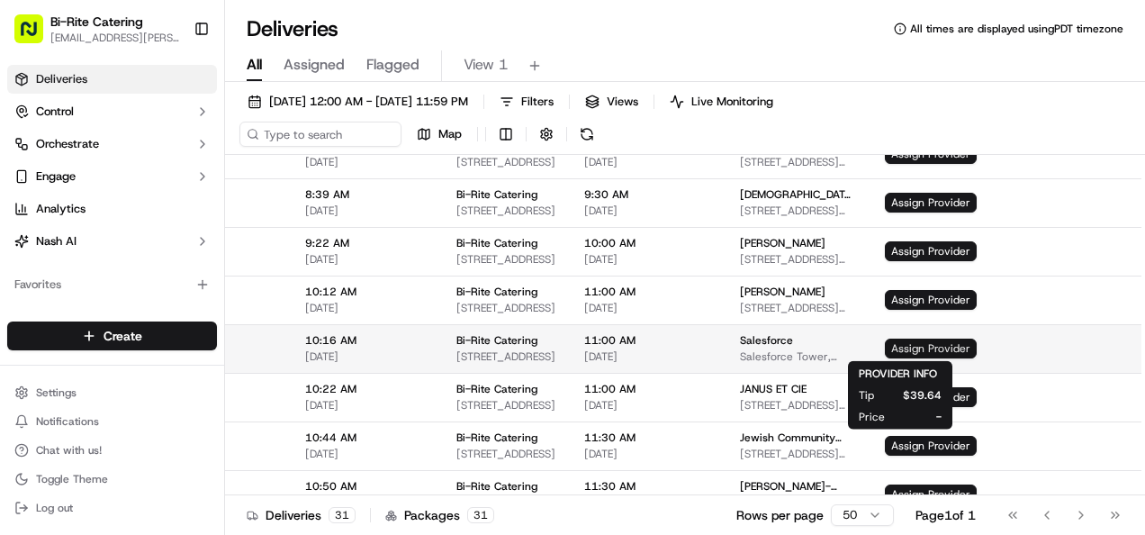
click at [902, 354] on span "Assign Provider" at bounding box center [931, 348] width 92 height 20
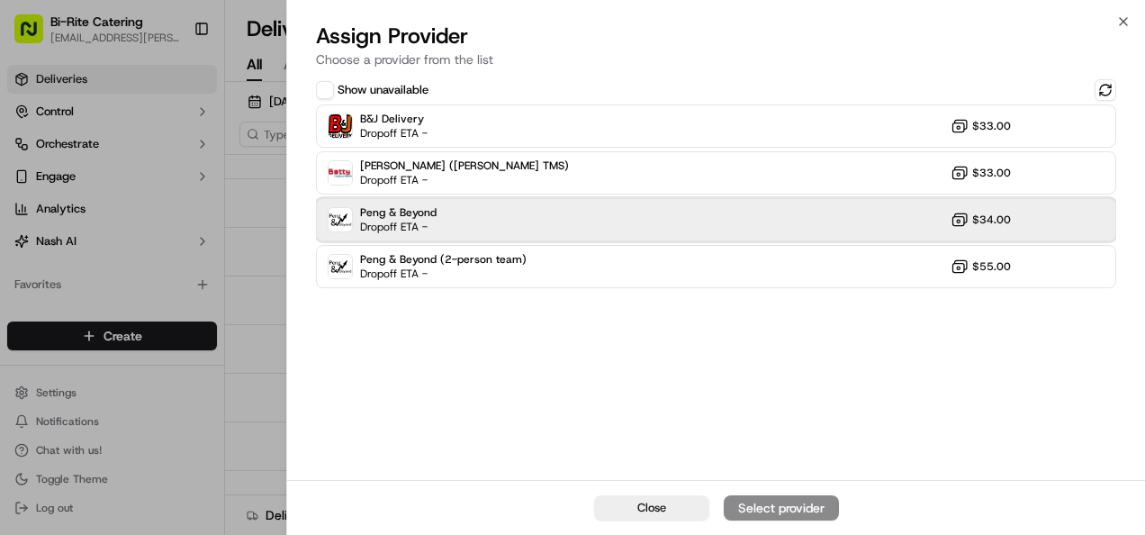
click at [787, 235] on div "Peng & Beyond Dropoff ETA - $34.00" at bounding box center [716, 219] width 800 height 43
click at [789, 512] on div "Assign Provider" at bounding box center [781, 508] width 88 height 18
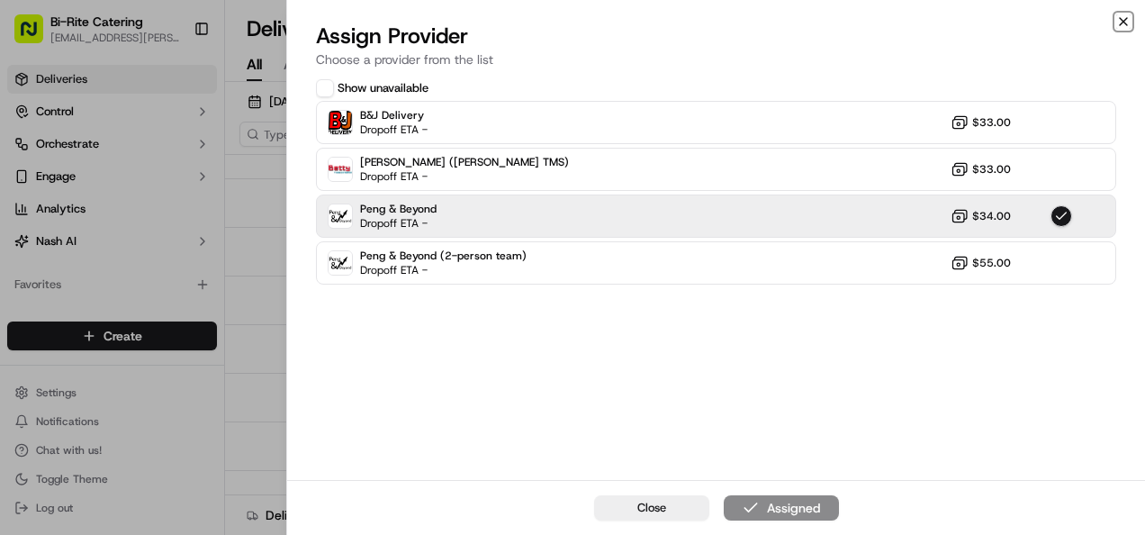
click at [1123, 19] on icon "button" at bounding box center [1123, 21] width 14 height 14
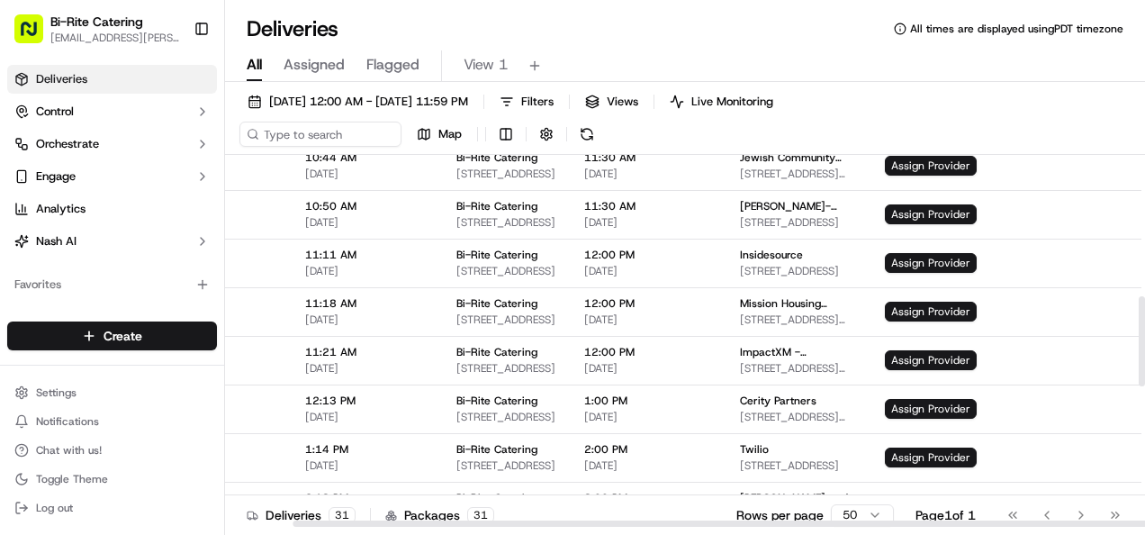
scroll to position [586, 81]
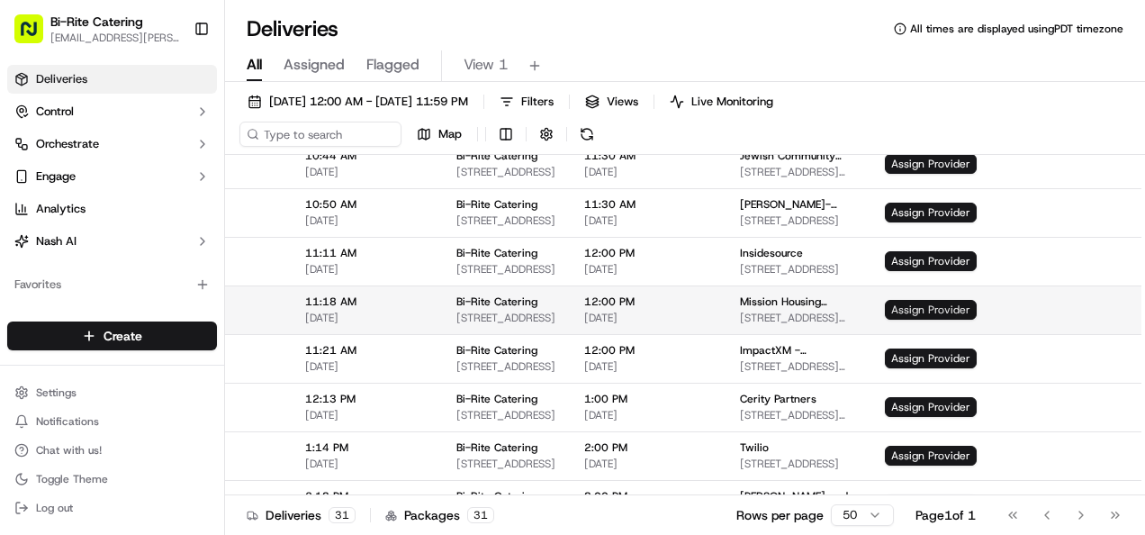
click at [904, 311] on span "Assign Provider" at bounding box center [931, 310] width 92 height 20
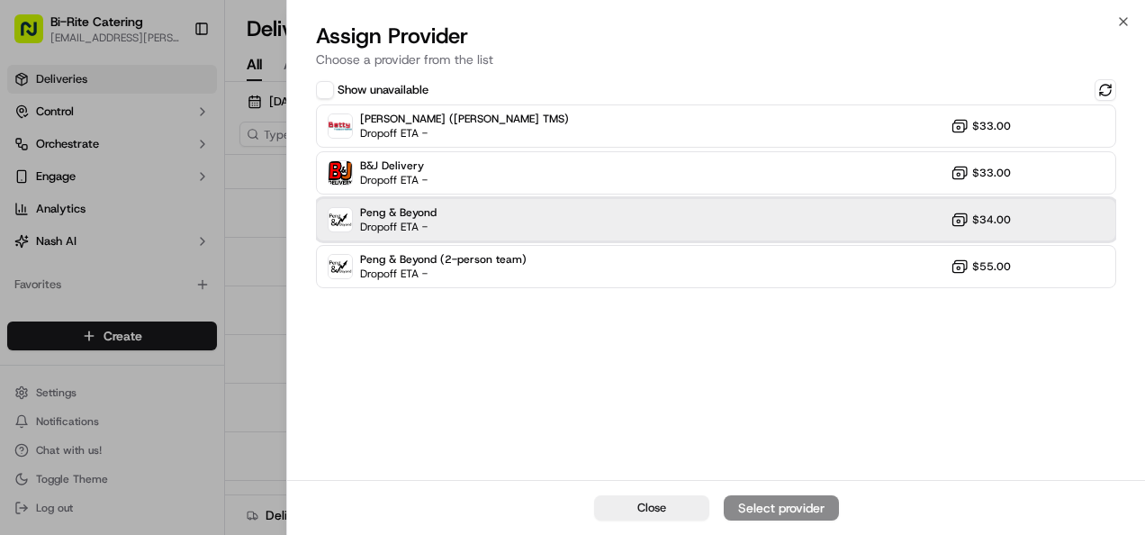
click at [779, 219] on div "Peng & Beyond Dropoff ETA - $34.00" at bounding box center [716, 219] width 800 height 43
click at [783, 509] on div "Assign Provider" at bounding box center [781, 508] width 88 height 18
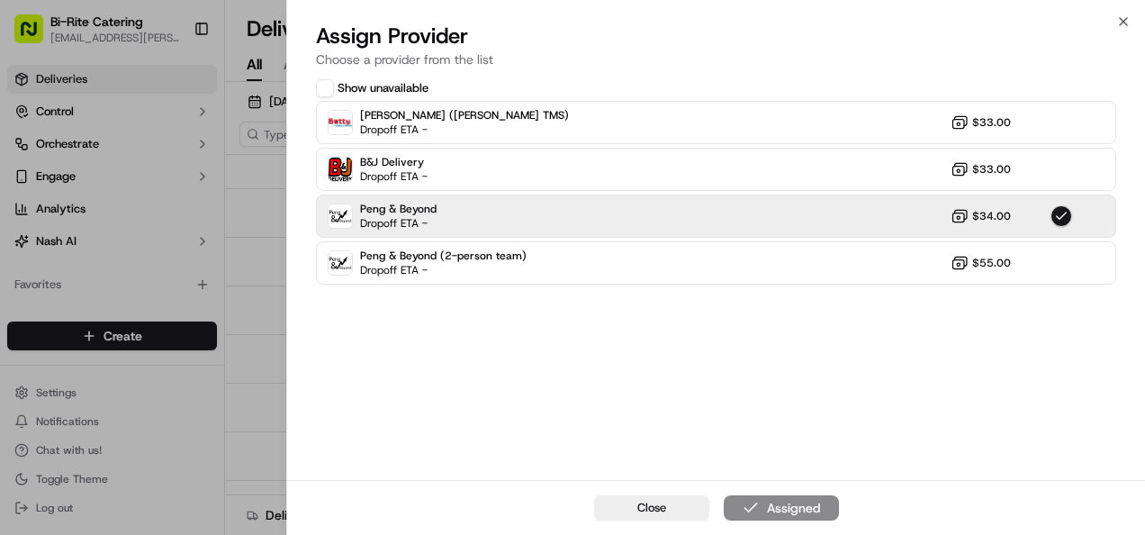
click at [248, 221] on div at bounding box center [572, 267] width 1145 height 535
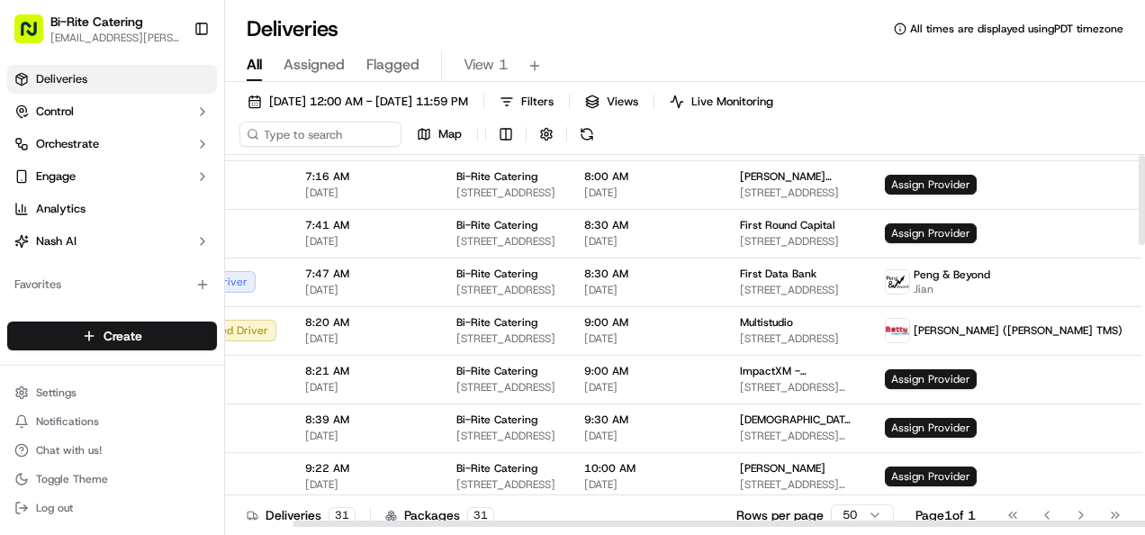
scroll to position [0, 81]
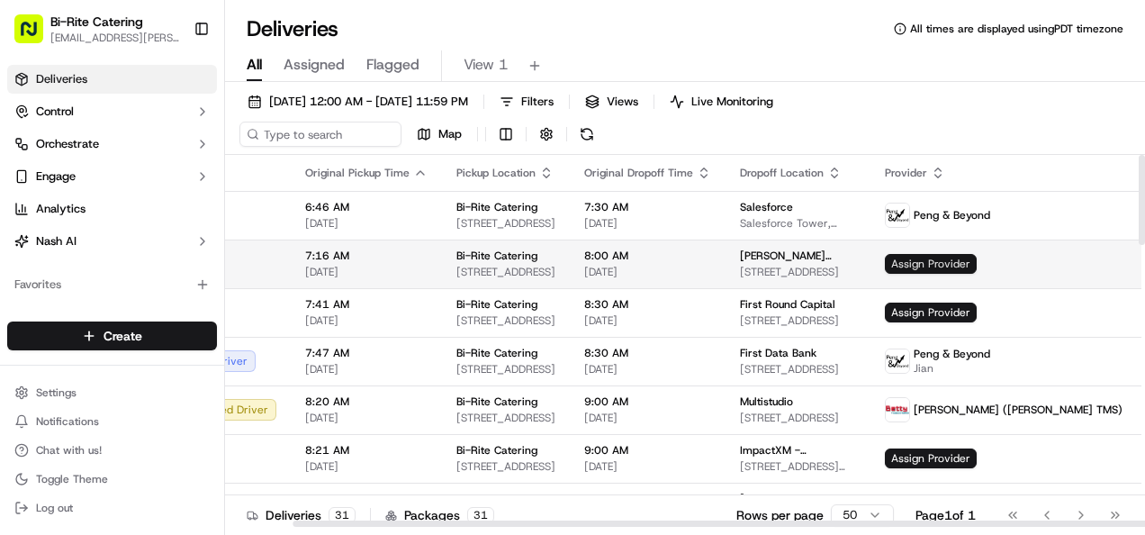
click at [896, 254] on span "Assign Provider" at bounding box center [931, 264] width 92 height 20
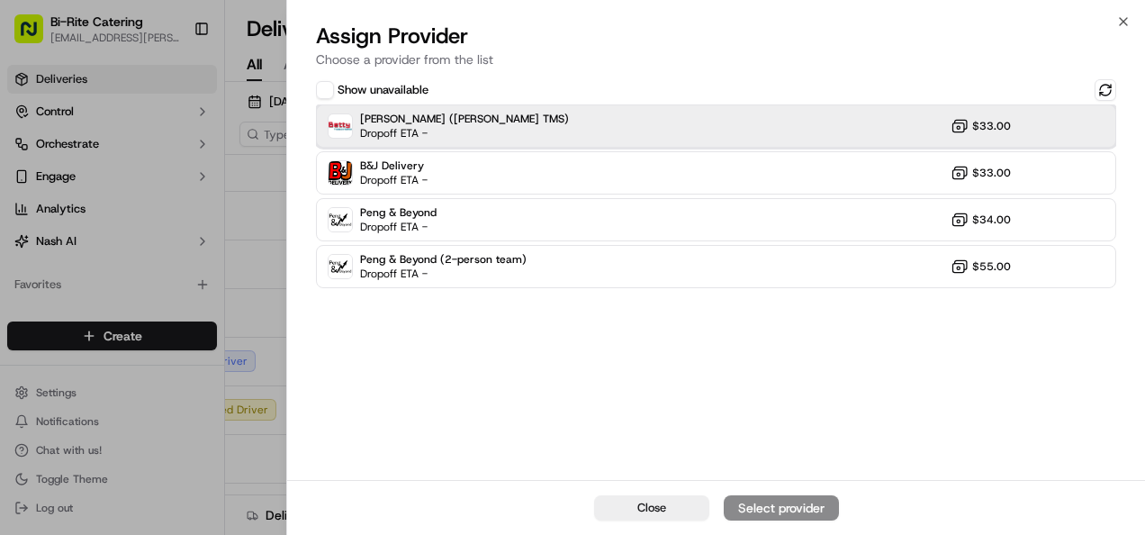
click at [756, 131] on div "Betty (Nash TMS) Dropoff ETA - $33.00" at bounding box center [716, 125] width 800 height 43
click at [785, 496] on button "Assign Provider" at bounding box center [781, 507] width 115 height 25
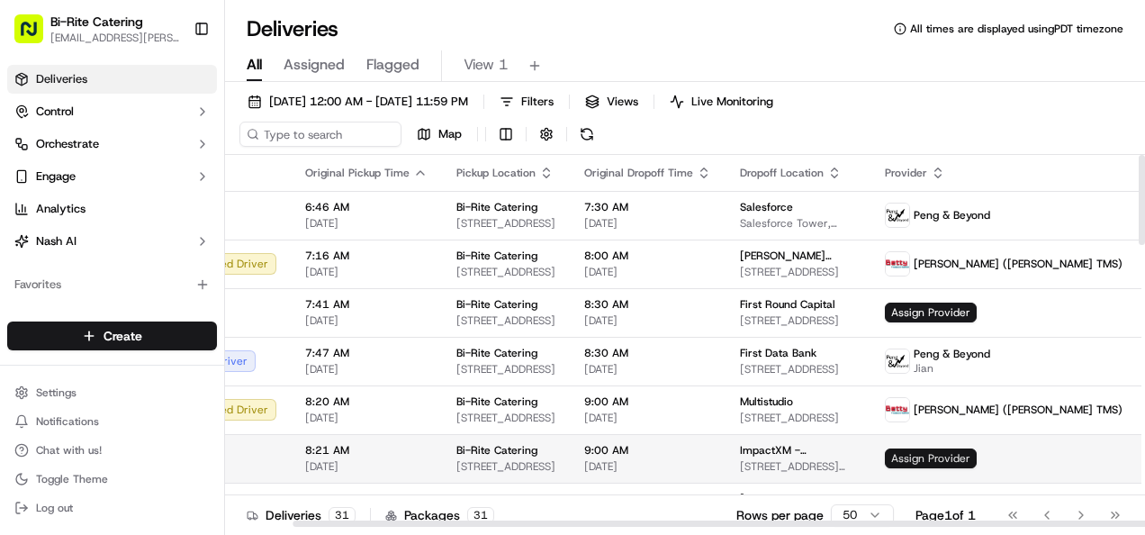
click at [902, 460] on span "Assign Provider" at bounding box center [931, 458] width 92 height 20
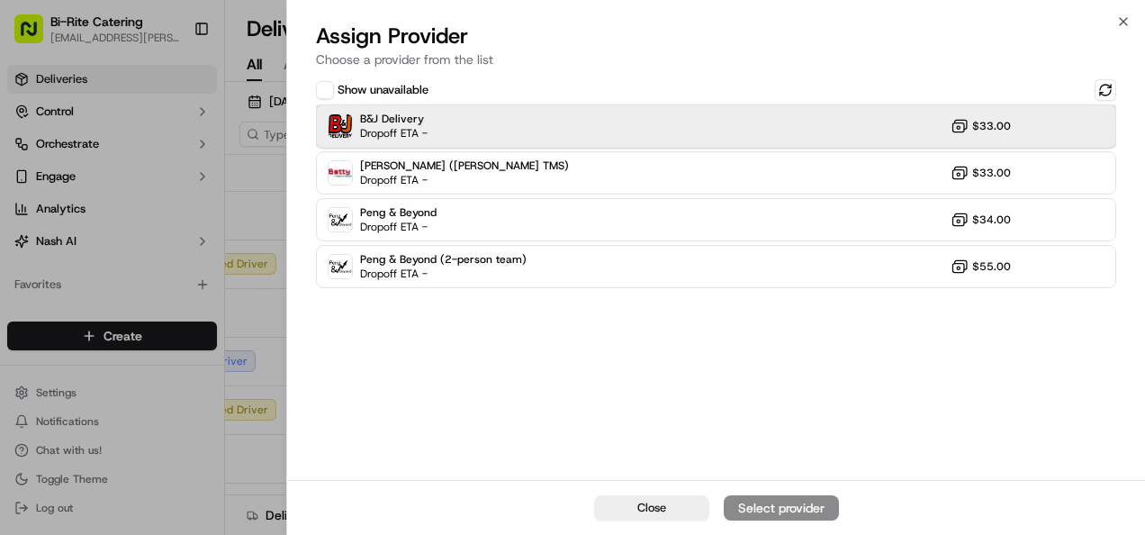
click at [634, 137] on div "B&J Delivery Dropoff ETA - $33.00" at bounding box center [716, 125] width 800 height 43
click at [762, 500] on div "Assign Provider" at bounding box center [781, 508] width 88 height 18
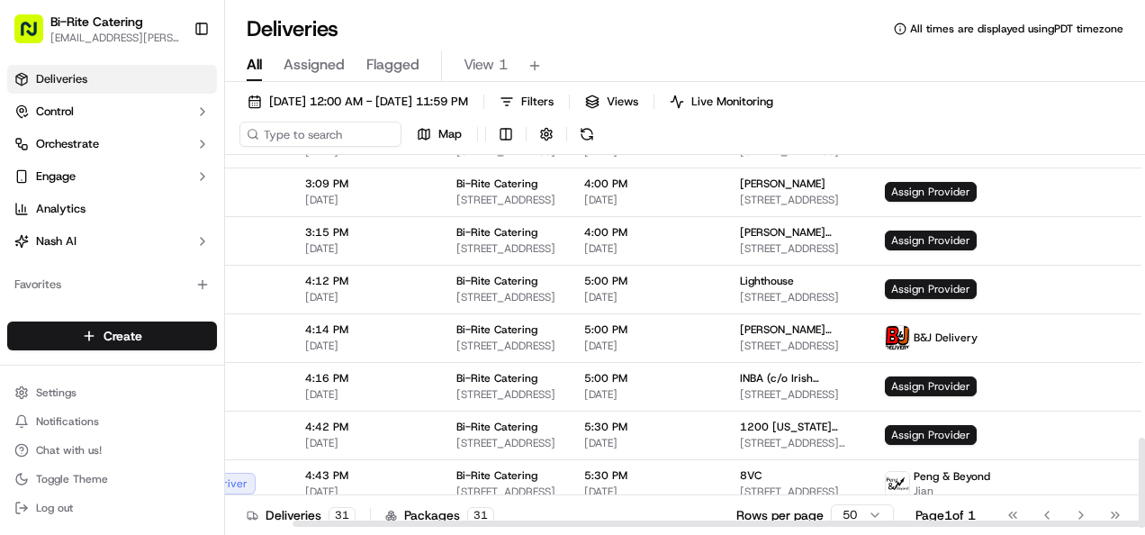
scroll to position [1170, 81]
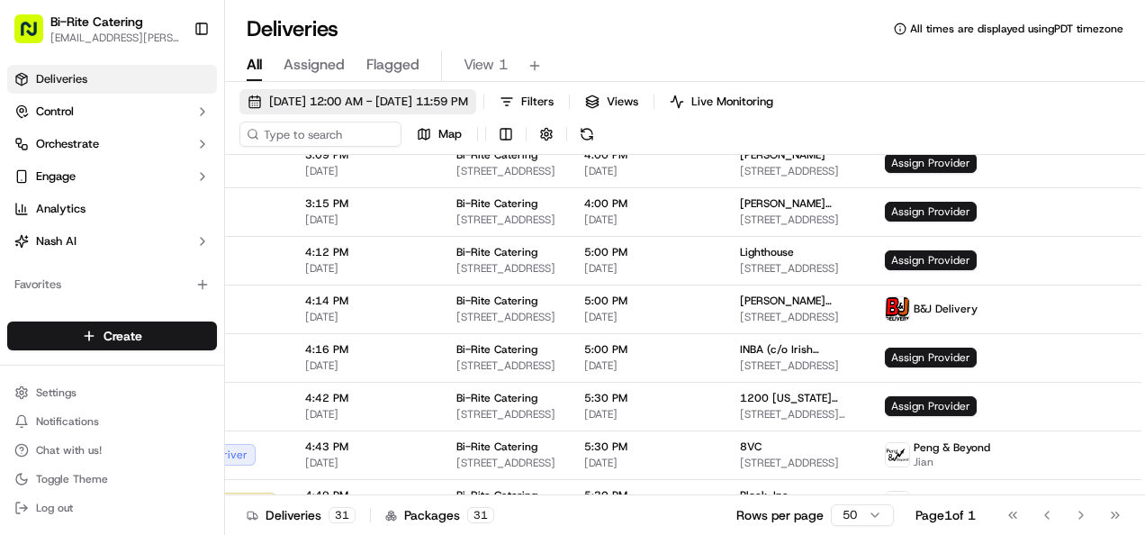
click at [369, 108] on span "09/18/2025 12:00 AM - 09/18/2025 11:59 PM" at bounding box center [368, 102] width 199 height 16
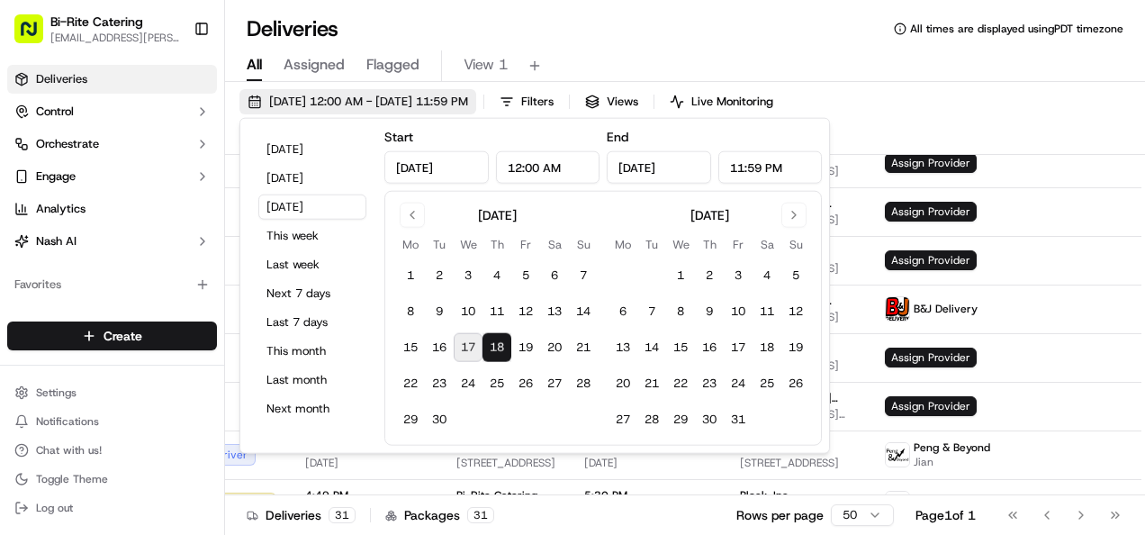
click at [295, 151] on button "Today" at bounding box center [312, 149] width 108 height 25
type input "Sep 17, 2025"
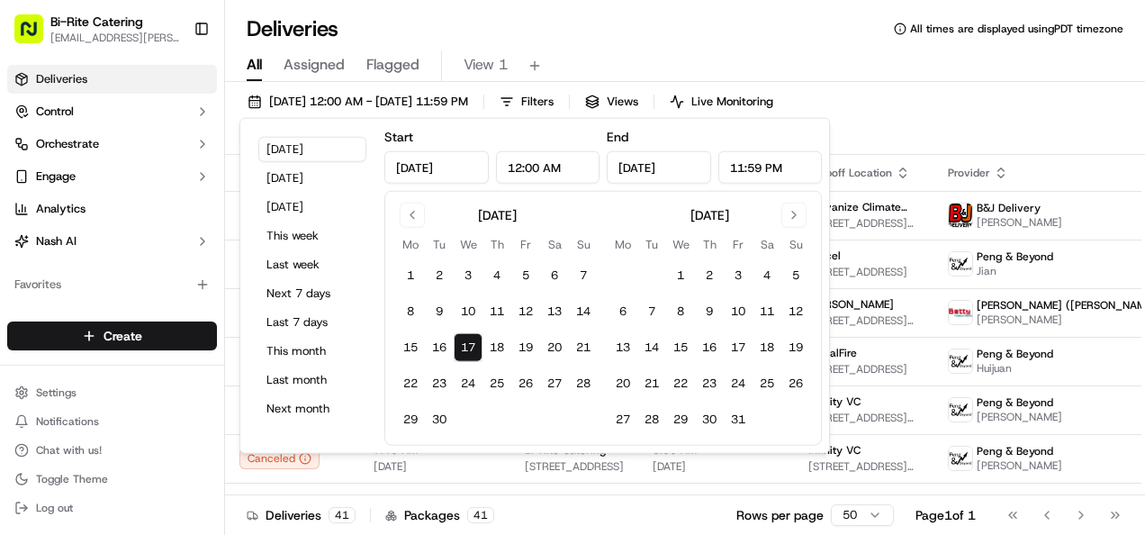
click at [949, 123] on div "09/17/2025 12:00 AM - 09/17/2025 11:59 PM Filters Views Live Monitoring Map" at bounding box center [685, 122] width 920 height 66
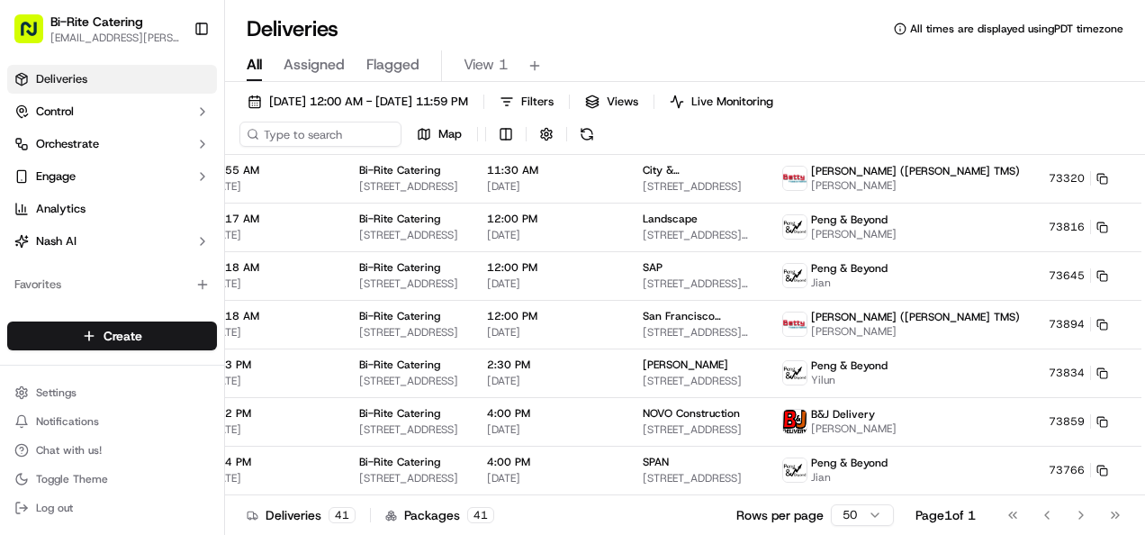
scroll to position [1009, 184]
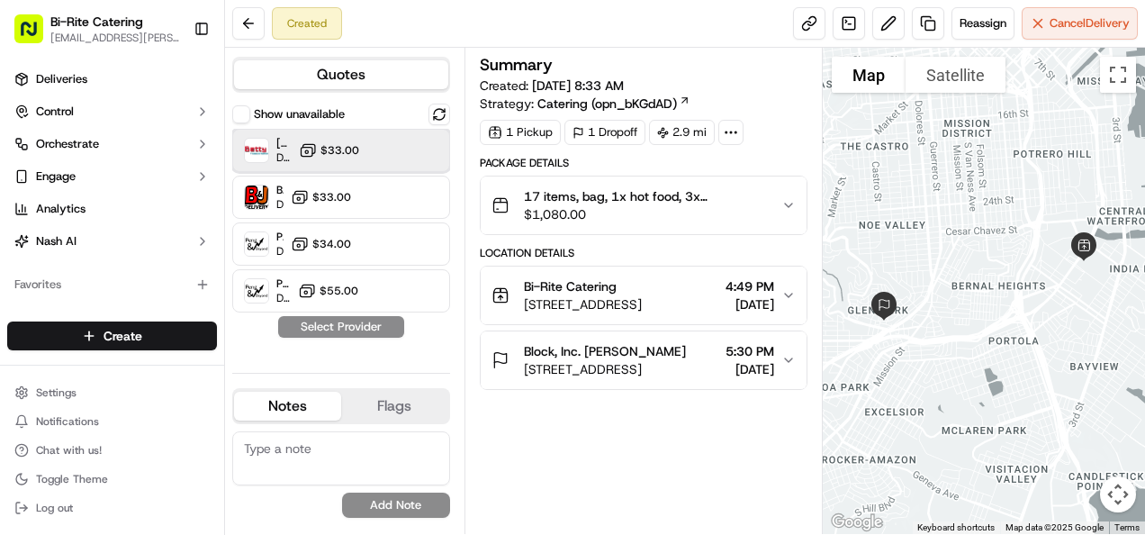
click at [403, 153] on div at bounding box center [410, 151] width 22 height 22
click at [388, 321] on button "Assign Provider" at bounding box center [341, 327] width 128 height 22
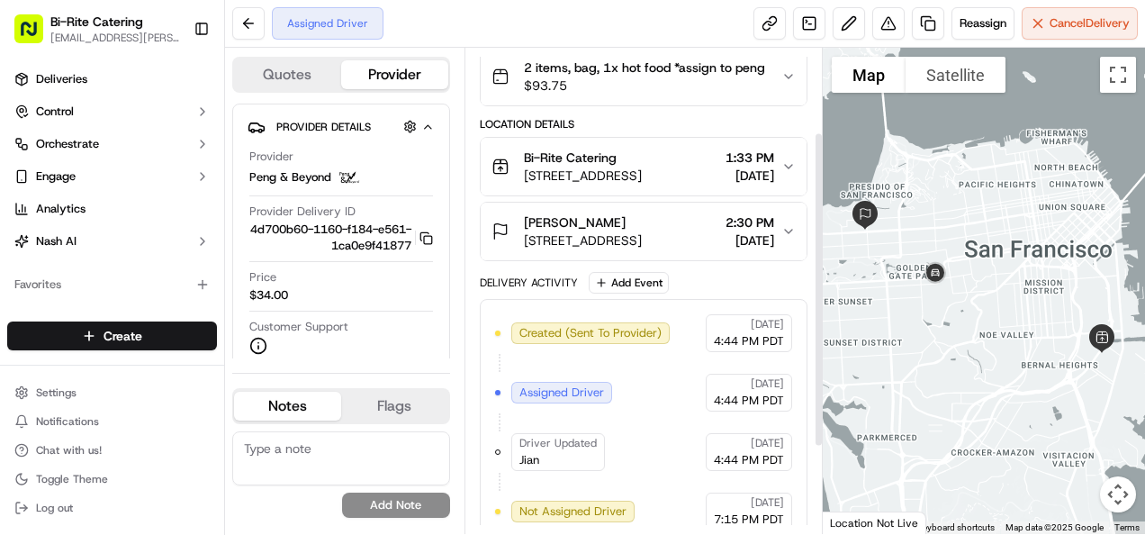
scroll to position [126, 0]
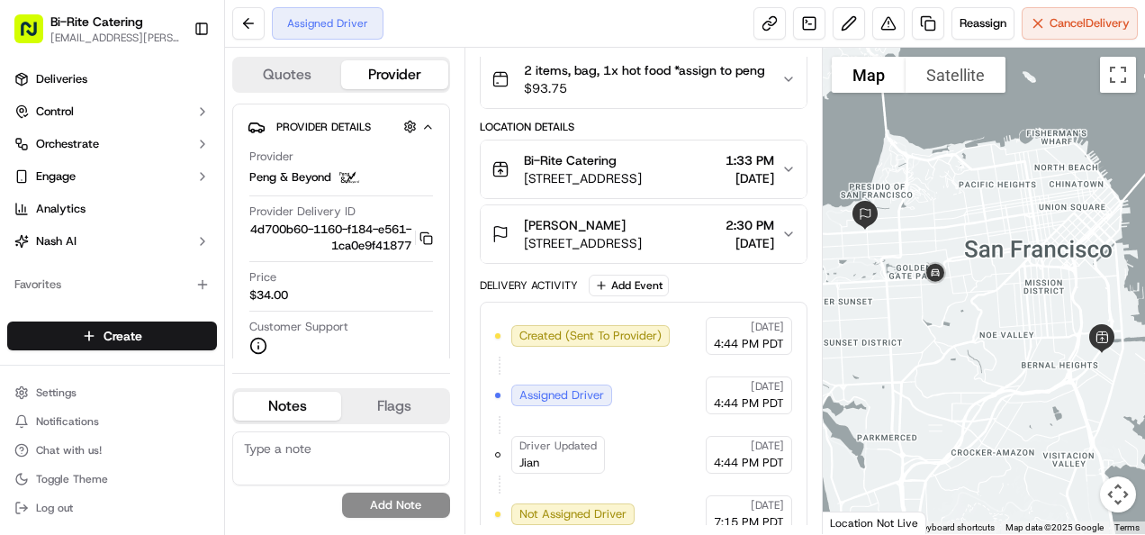
click at [781, 176] on div "Bi-Rite Catering [STREET_ADDRESS] 1:33 PM [DATE]" at bounding box center [636, 169] width 291 height 36
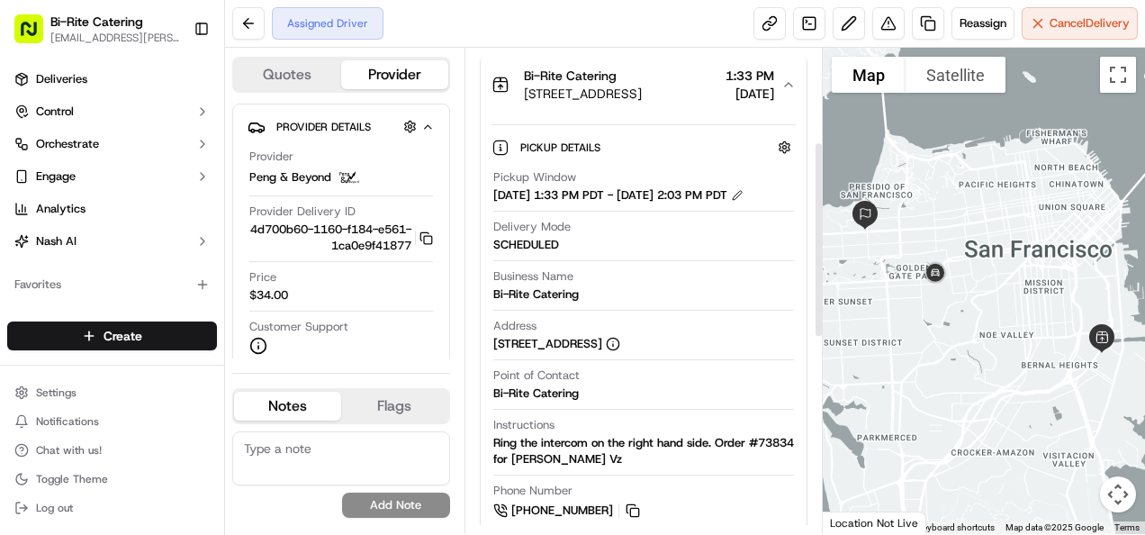
scroll to position [203, 0]
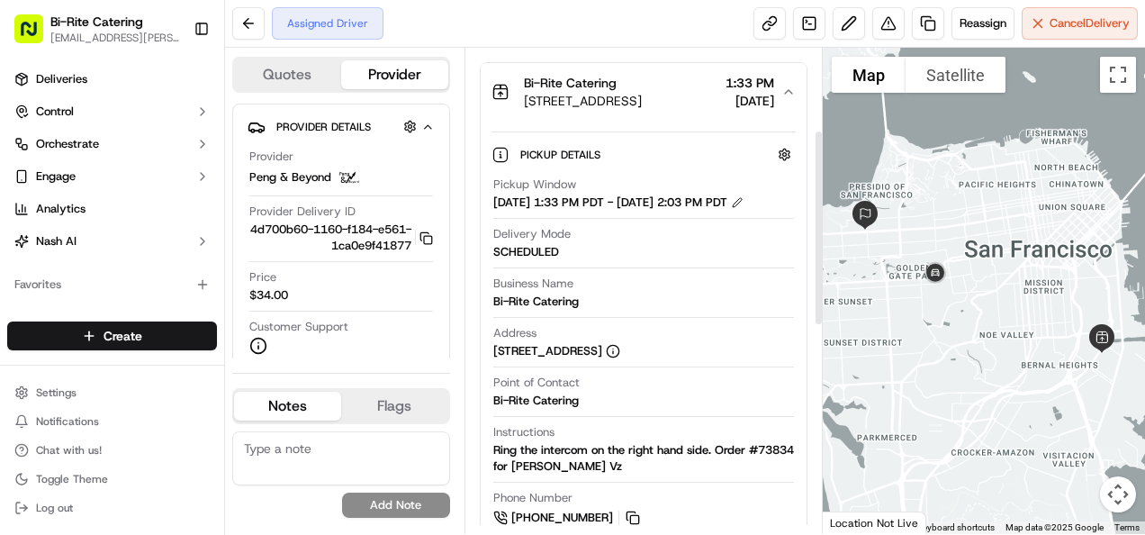
click at [788, 94] on icon "button" at bounding box center [788, 92] width 14 height 14
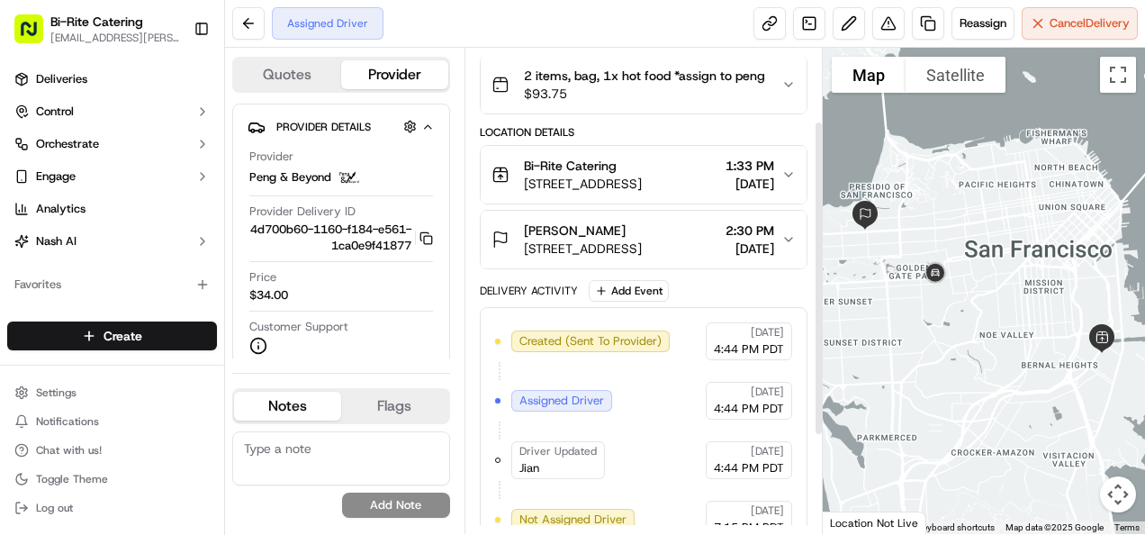
scroll to position [110, 0]
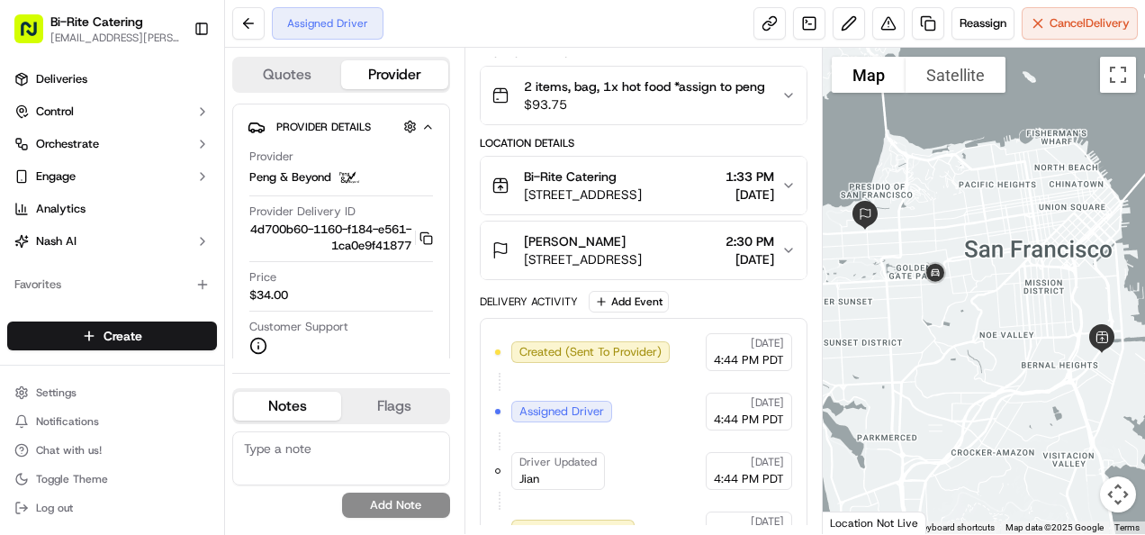
click at [791, 186] on icon "button" at bounding box center [788, 185] width 14 height 14
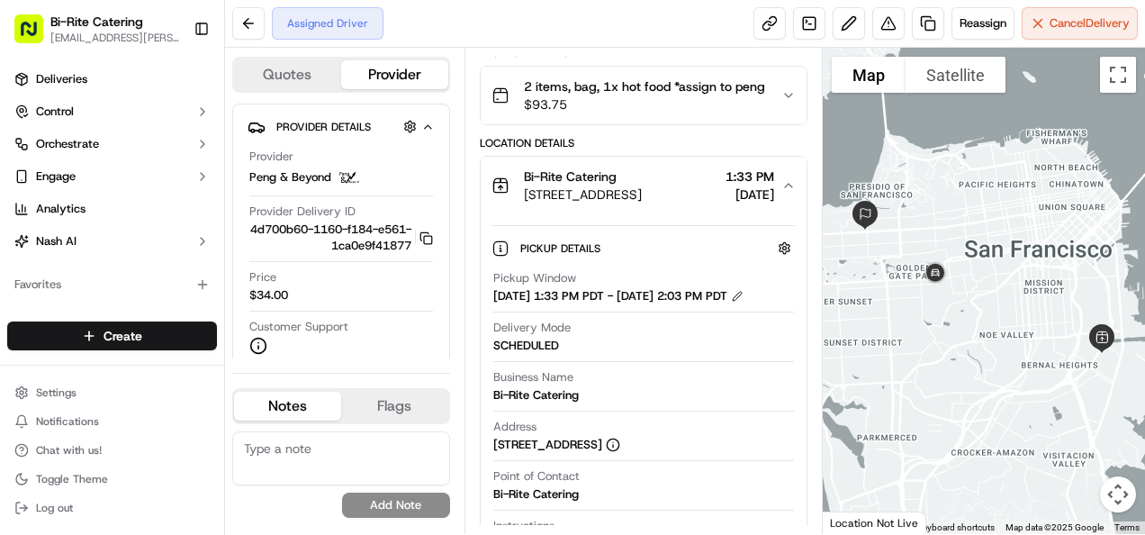
click at [788, 183] on icon "button" at bounding box center [788, 185] width 14 height 14
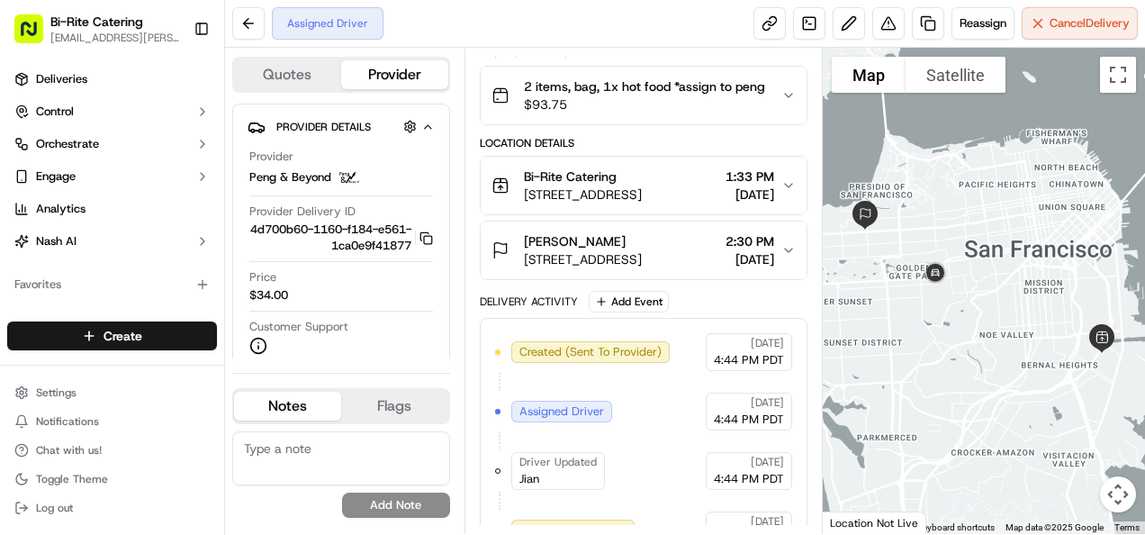
click at [789, 254] on icon "button" at bounding box center [788, 250] width 14 height 14
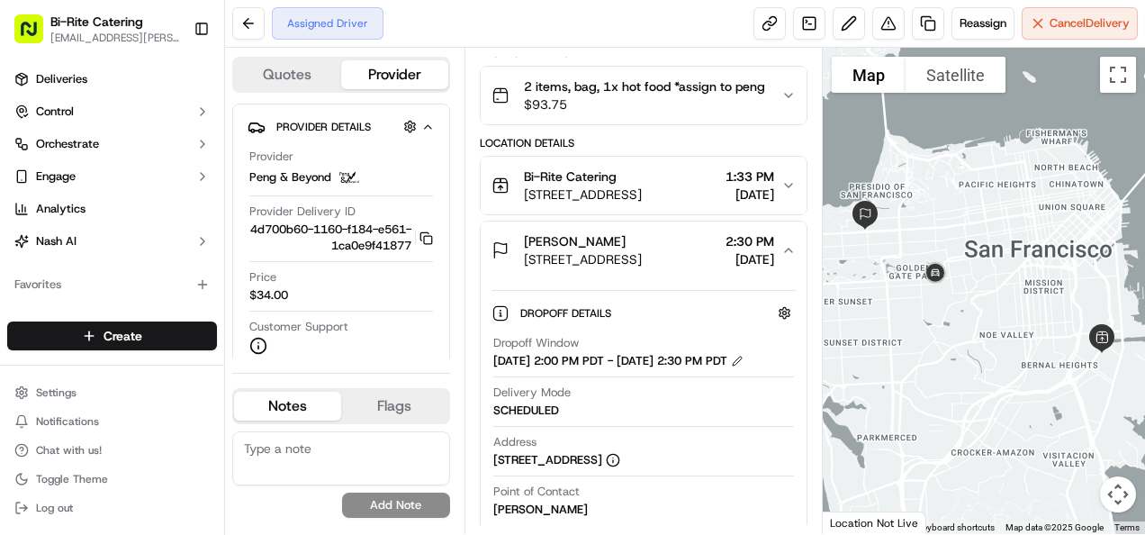
click at [789, 250] on icon "button" at bounding box center [788, 250] width 14 height 14
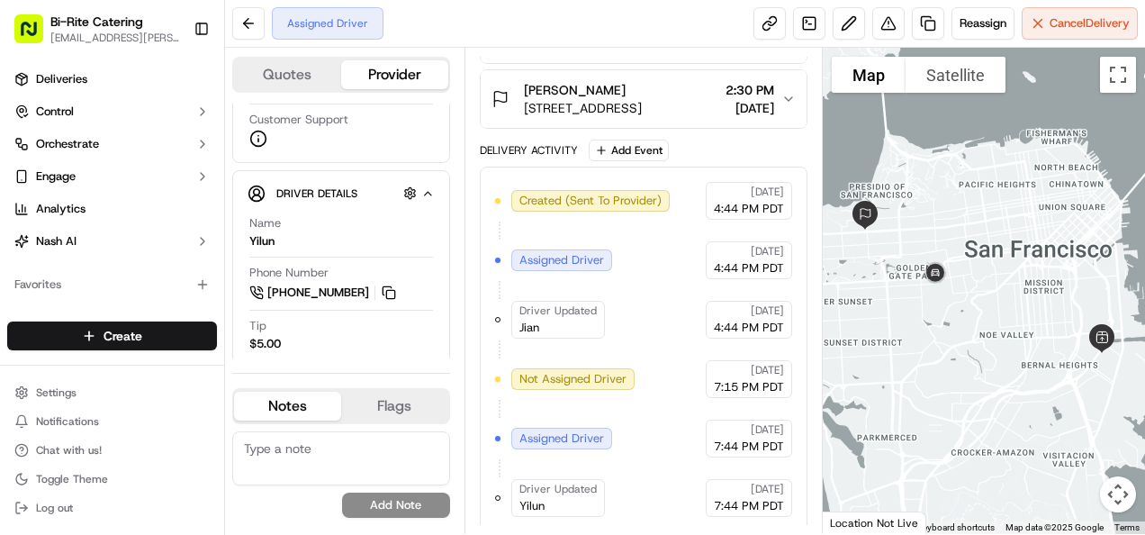
scroll to position [216, 0]
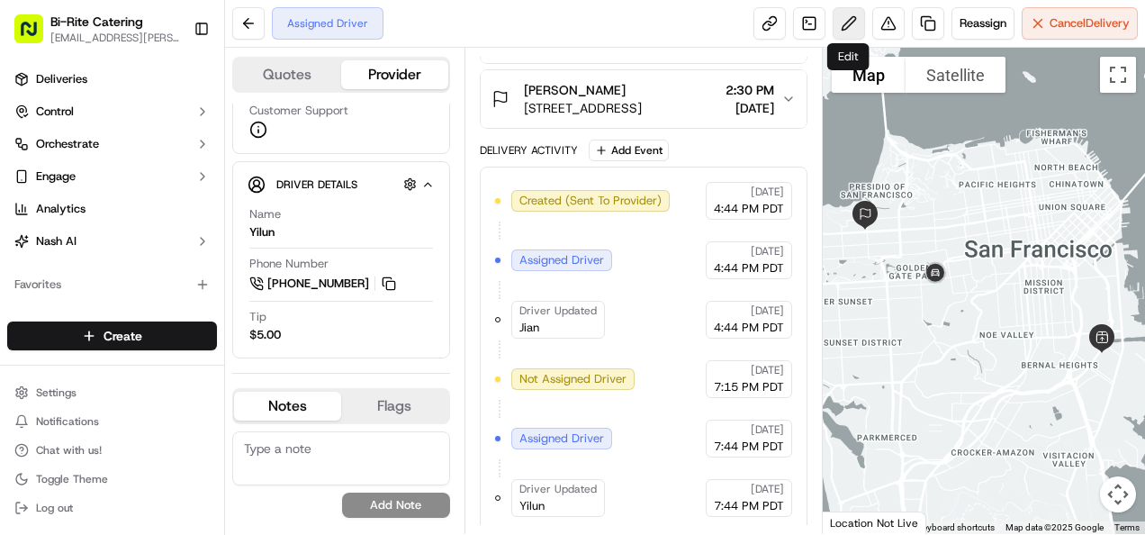
click at [852, 22] on button at bounding box center [849, 23] width 32 height 32
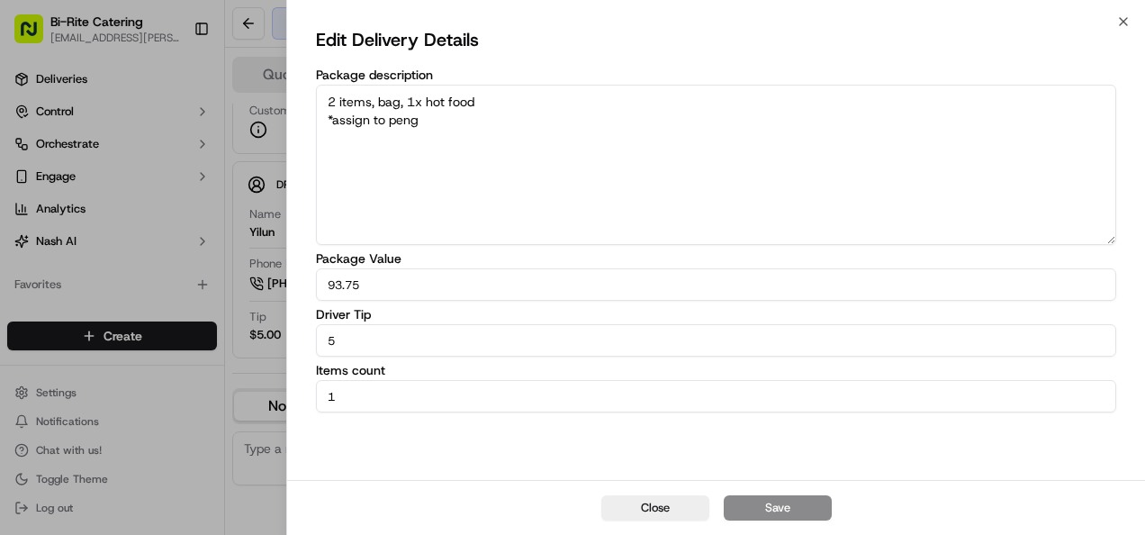
click at [374, 353] on input "5" at bounding box center [716, 340] width 800 height 32
type input "10"
click at [783, 504] on button "Save" at bounding box center [778, 507] width 108 height 25
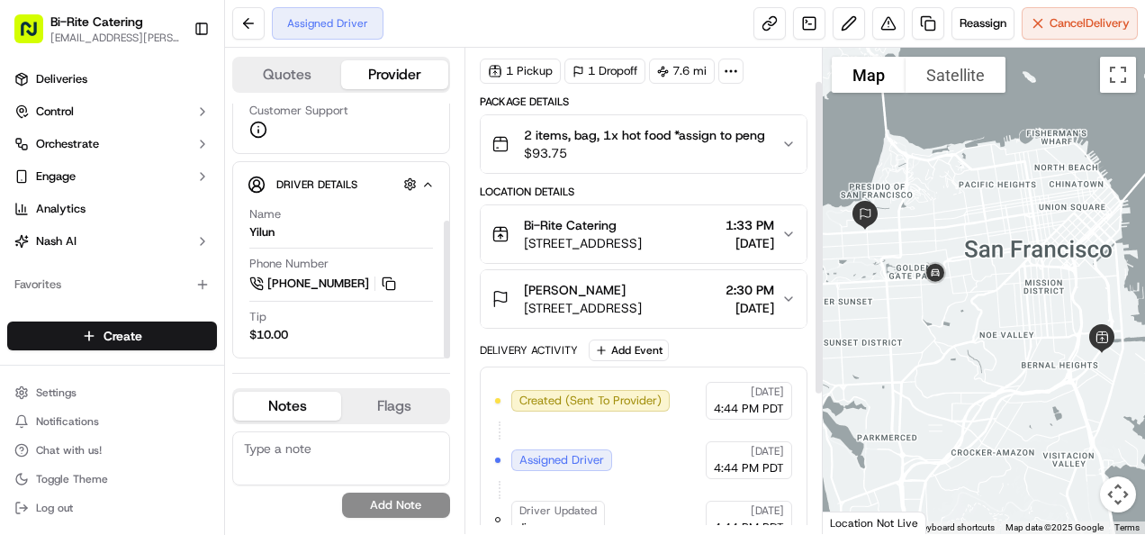
scroll to position [0, 0]
